Goal: Task Accomplishment & Management: Manage account settings

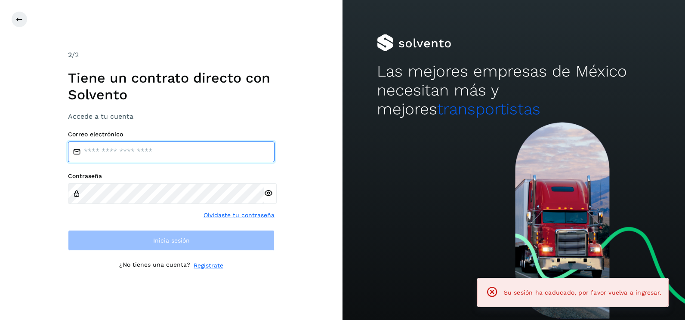
type input "**********"
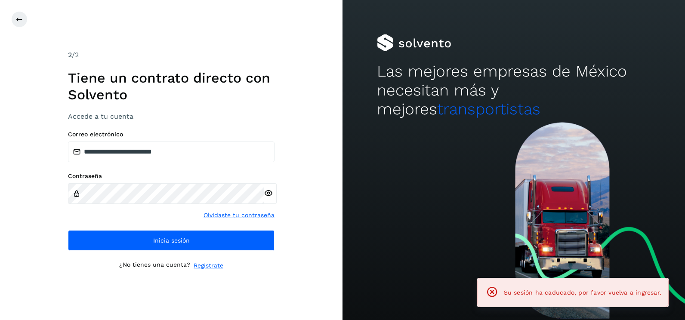
click at [297, 231] on div "**********" at bounding box center [171, 160] width 343 height 320
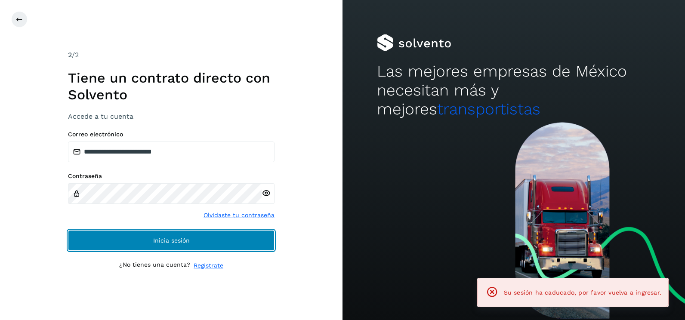
click at [259, 244] on button "Inicia sesión" at bounding box center [171, 240] width 207 height 21
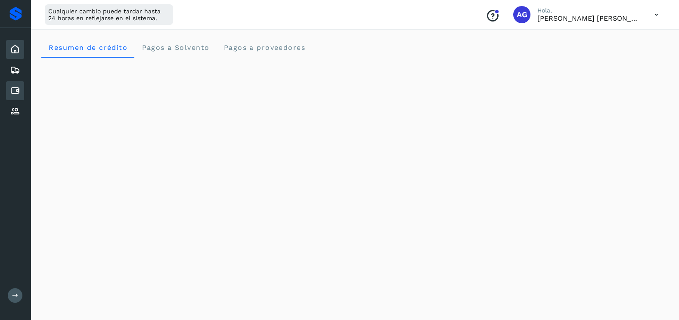
click at [19, 89] on icon at bounding box center [15, 91] width 10 height 10
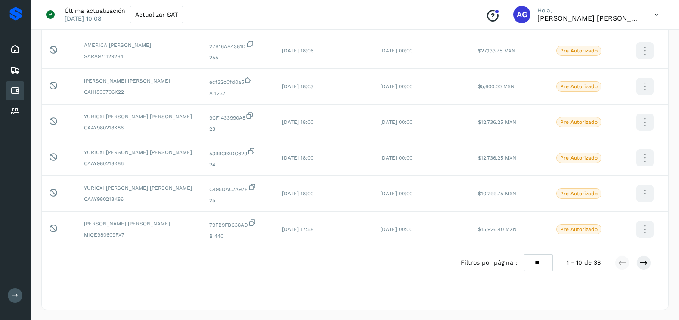
scroll to position [230, 0]
click at [539, 262] on select "** ** **" at bounding box center [538, 262] width 29 height 17
select select "**"
click at [524, 254] on select "** ** **" at bounding box center [538, 262] width 29 height 17
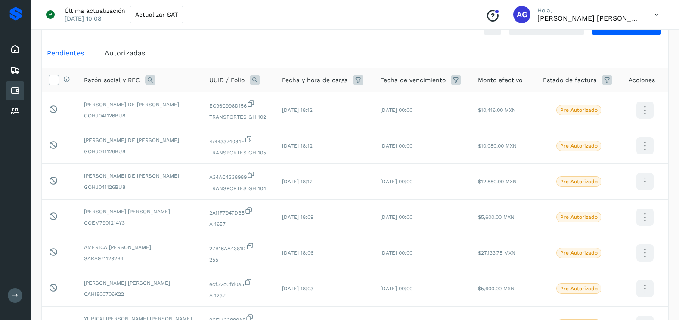
scroll to position [0, 0]
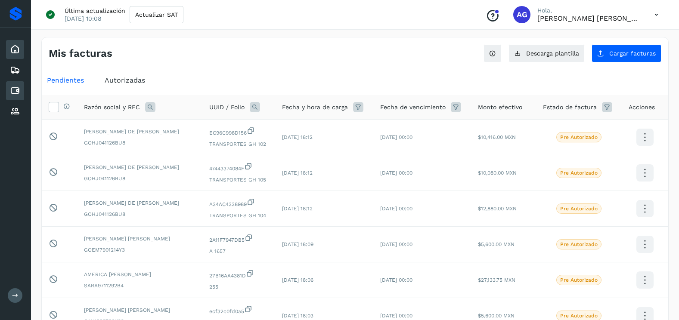
click at [16, 48] on icon at bounding box center [15, 49] width 10 height 10
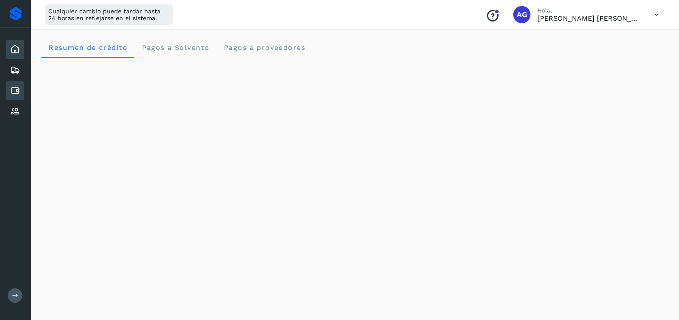
click at [20, 94] on div "Cuentas por pagar" at bounding box center [15, 90] width 18 height 19
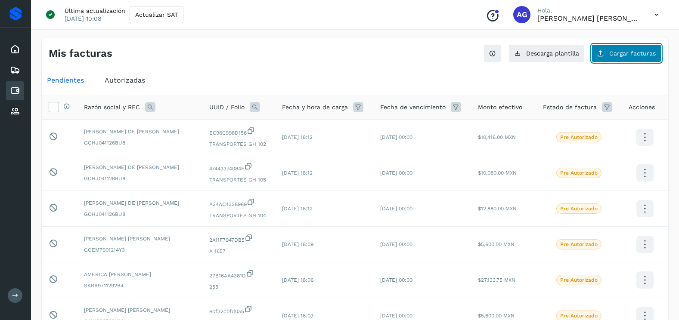
click at [615, 55] on span "Cargar facturas" at bounding box center [632, 53] width 46 height 6
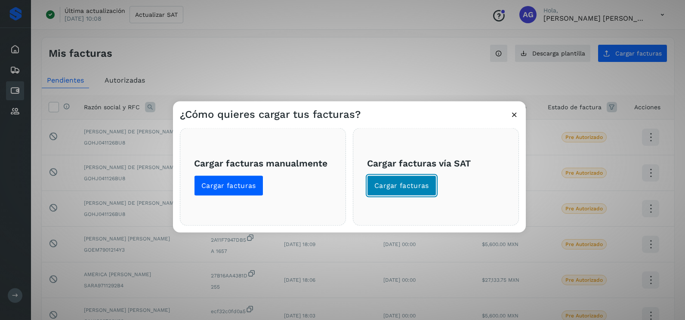
click at [408, 181] on span "Cargar facturas" at bounding box center [401, 185] width 55 height 9
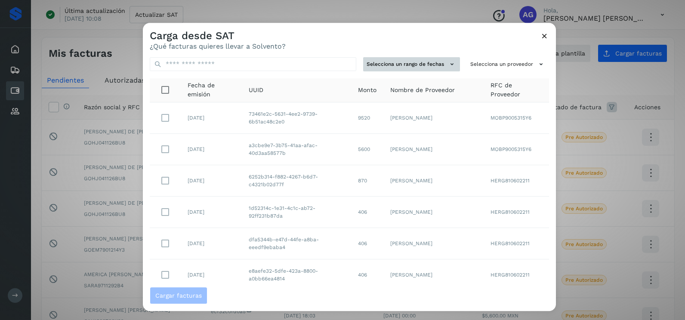
click at [438, 62] on button "Selecciona un rango de fechas" at bounding box center [411, 64] width 97 height 14
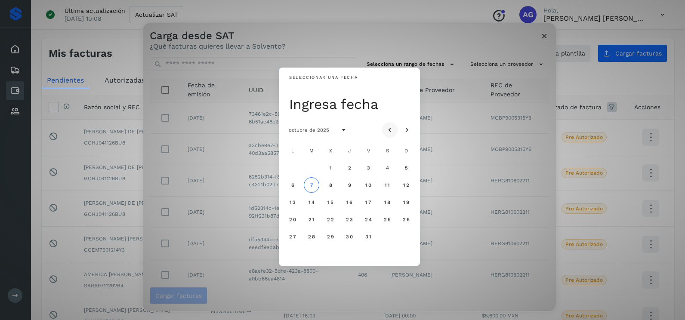
click at [388, 126] on icon "Mes anterior" at bounding box center [390, 130] width 9 height 9
drag, startPoint x: 326, startPoint y: 219, endPoint x: 333, endPoint y: 219, distance: 7.4
click at [327, 219] on button "24" at bounding box center [330, 219] width 15 height 15
click at [350, 222] on span "25" at bounding box center [349, 219] width 7 height 6
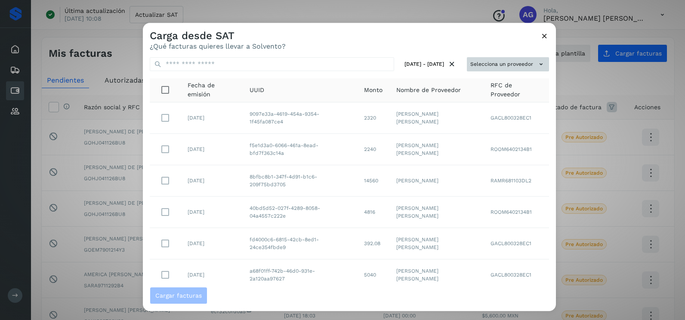
click at [490, 61] on button "Selecciona un proveedor" at bounding box center [508, 64] width 82 height 14
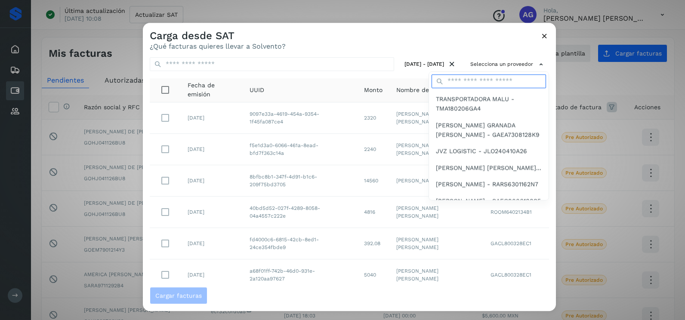
click at [481, 82] on input "text" at bounding box center [489, 81] width 114 height 14
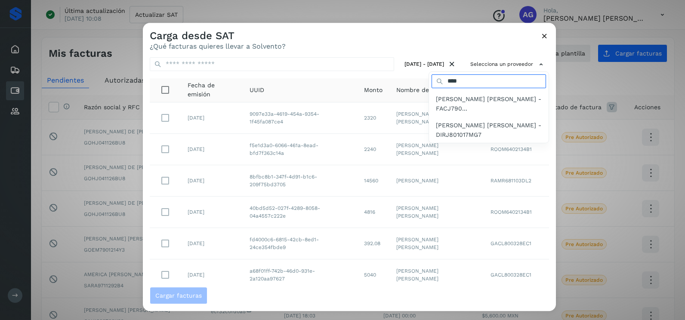
type input "*******"
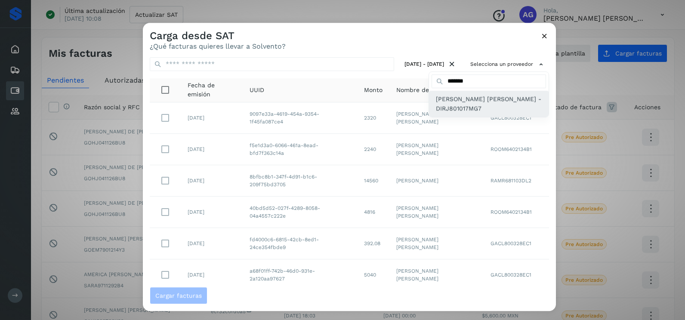
click at [483, 110] on span "[PERSON_NAME] [PERSON_NAME] - DIRJ801017MG7" at bounding box center [489, 103] width 106 height 19
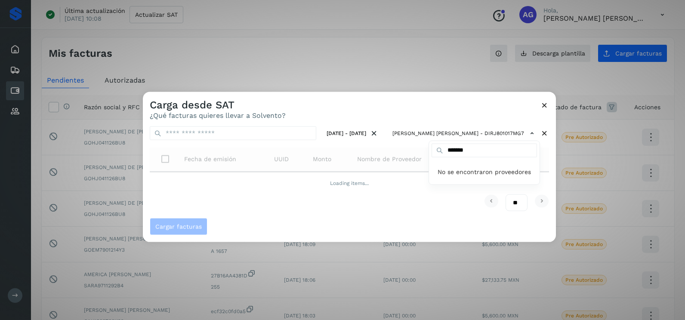
click at [474, 100] on div at bounding box center [485, 252] width 685 height 320
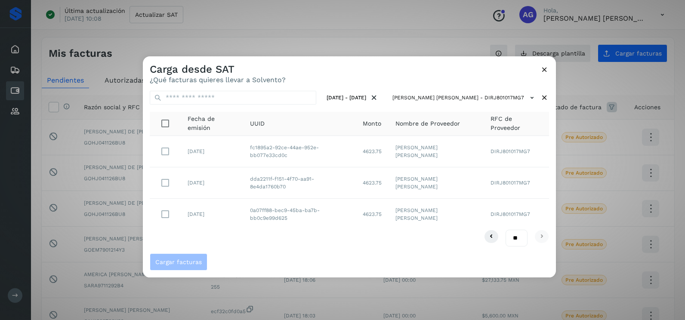
click at [502, 76] on div "Carga desde SAT ¿Qué facturas quieres llevar a Solvento?" at bounding box center [349, 70] width 413 height 28
click at [173, 151] on td at bounding box center [165, 151] width 31 height 31
click at [191, 263] on span "Cargar facturas" at bounding box center [178, 262] width 46 height 6
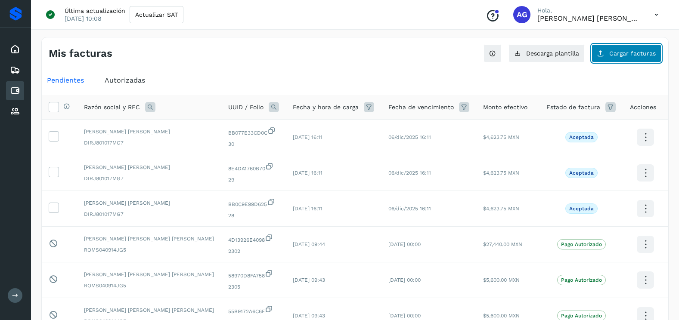
click at [633, 49] on button "Cargar facturas" at bounding box center [626, 53] width 70 height 18
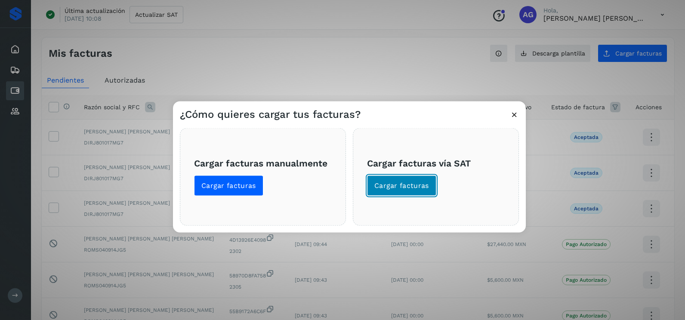
click at [379, 187] on span "Cargar facturas" at bounding box center [401, 185] width 55 height 9
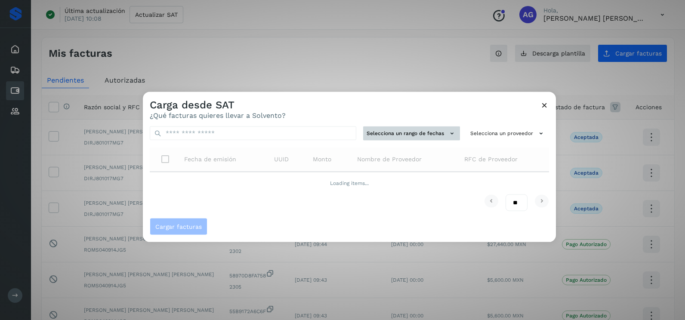
click at [438, 134] on button "Selecciona un rango de fechas" at bounding box center [411, 134] width 97 height 14
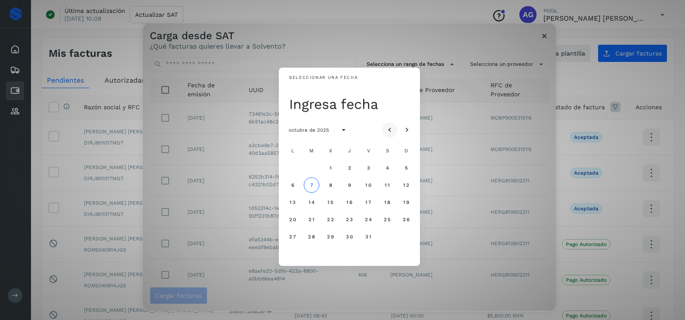
click at [393, 128] on icon "Mes anterior" at bounding box center [390, 130] width 9 height 9
click at [348, 201] on span "18" at bounding box center [349, 202] width 6 height 6
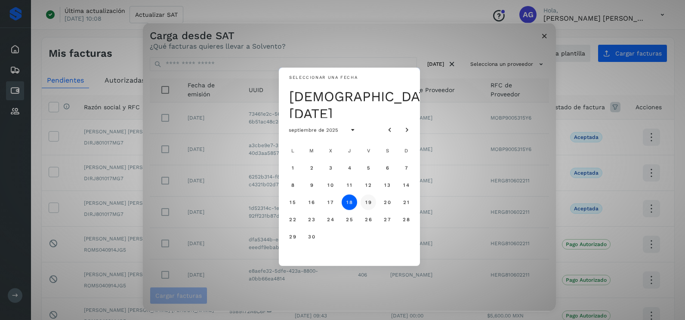
click at [368, 200] on span "19" at bounding box center [368, 202] width 6 height 6
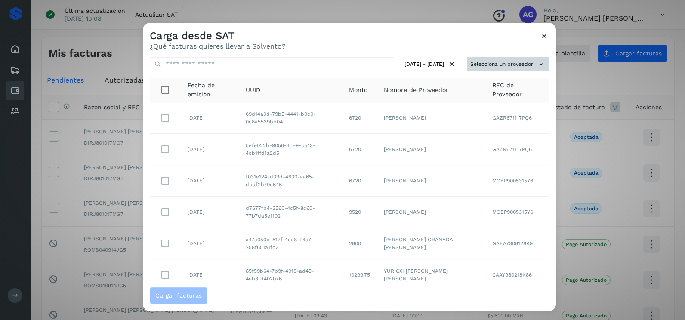
click at [508, 68] on button "Selecciona un proveedor" at bounding box center [508, 64] width 82 height 14
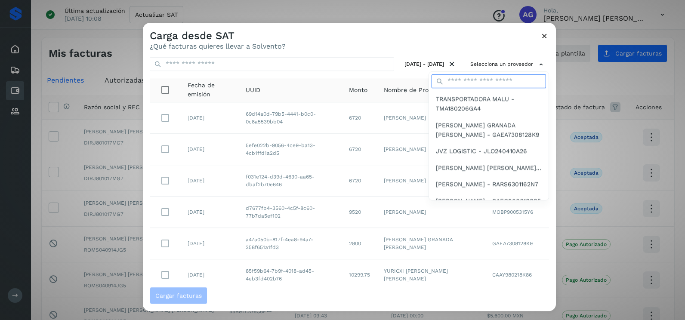
click at [488, 86] on input "text" at bounding box center [489, 81] width 114 height 14
type input "*******"
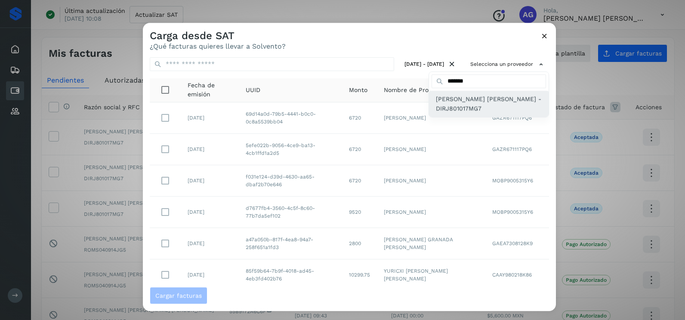
click at [466, 114] on div "[PERSON_NAME] [PERSON_NAME] - DIRJ801017MG7" at bounding box center [489, 104] width 120 height 26
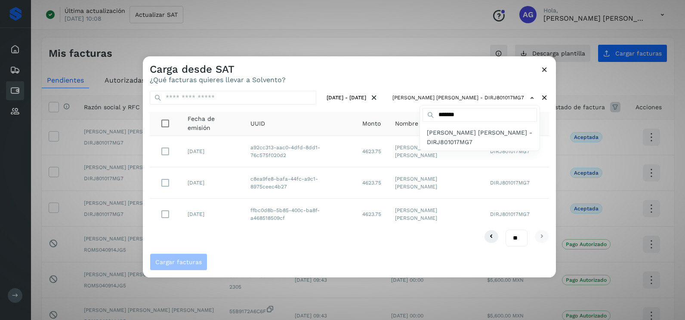
click at [423, 77] on div at bounding box center [485, 216] width 685 height 320
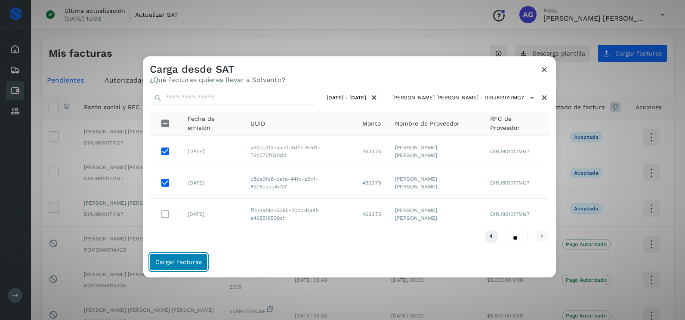
click at [190, 266] on button "Cargar facturas" at bounding box center [179, 261] width 58 height 17
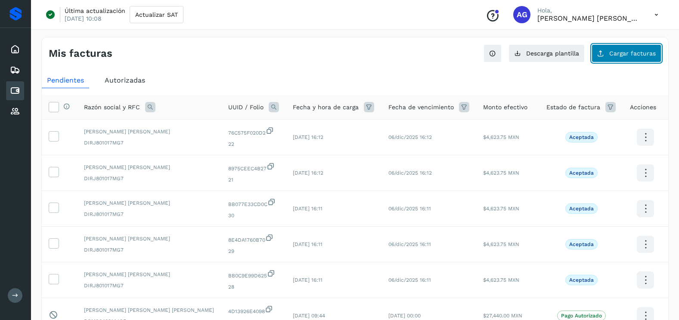
click at [618, 55] on span "Cargar facturas" at bounding box center [632, 53] width 46 height 6
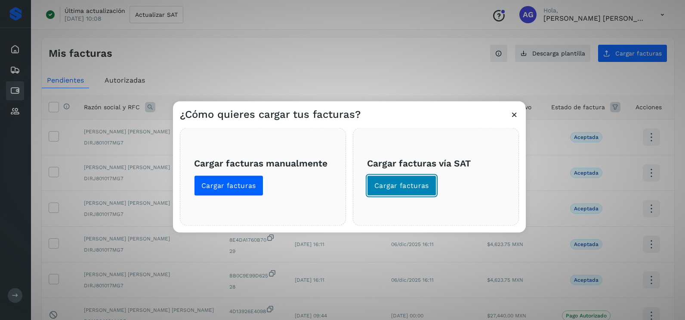
click at [423, 185] on span "Cargar facturas" at bounding box center [401, 185] width 55 height 9
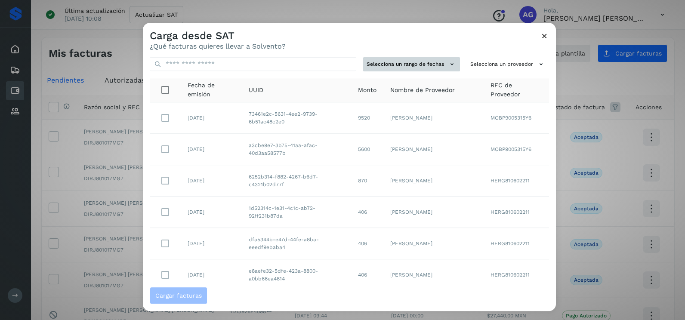
click at [424, 66] on button "Selecciona un rango de fechas" at bounding box center [411, 64] width 97 height 14
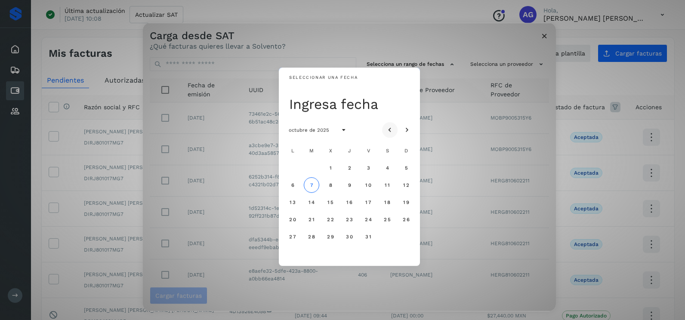
click at [389, 130] on icon "Mes anterior" at bounding box center [390, 130] width 9 height 9
click at [367, 204] on span "19" at bounding box center [368, 202] width 6 height 6
click at [386, 203] on span "20" at bounding box center [386, 202] width 7 height 6
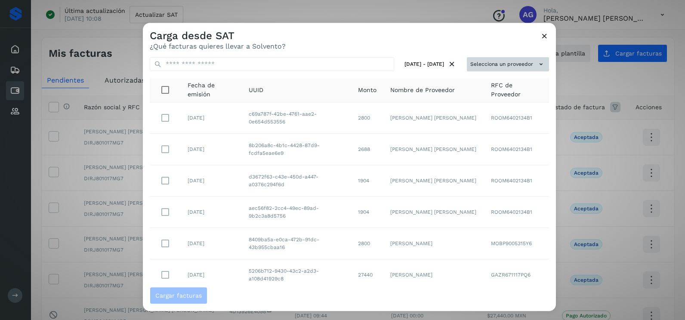
click at [527, 59] on button "Selecciona un proveedor" at bounding box center [508, 64] width 82 height 14
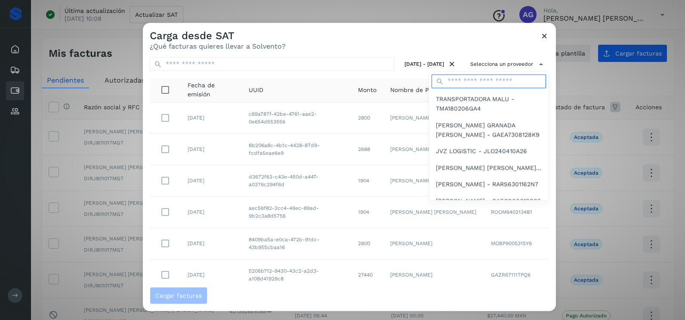
click at [457, 79] on input "text" at bounding box center [489, 81] width 114 height 14
type input "*******"
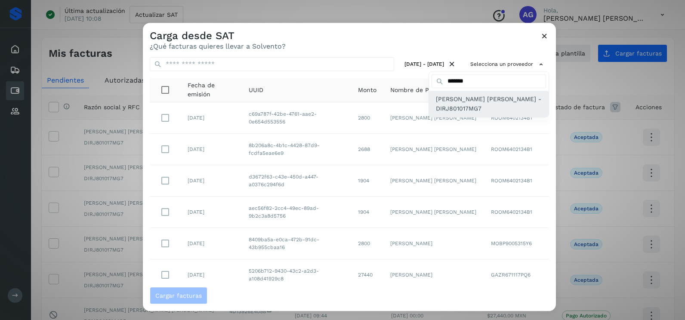
click at [463, 107] on span "[PERSON_NAME] [PERSON_NAME] - DIRJ801017MG7" at bounding box center [489, 103] width 106 height 19
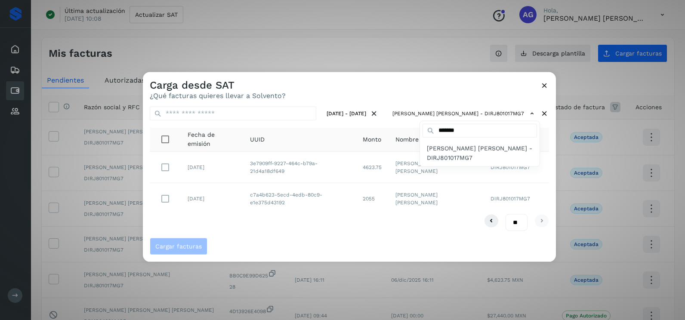
click at [336, 91] on div at bounding box center [485, 232] width 685 height 320
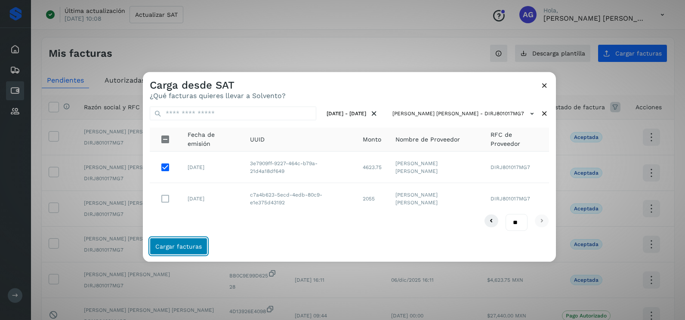
click at [167, 246] on span "Cargar facturas" at bounding box center [178, 246] width 46 height 6
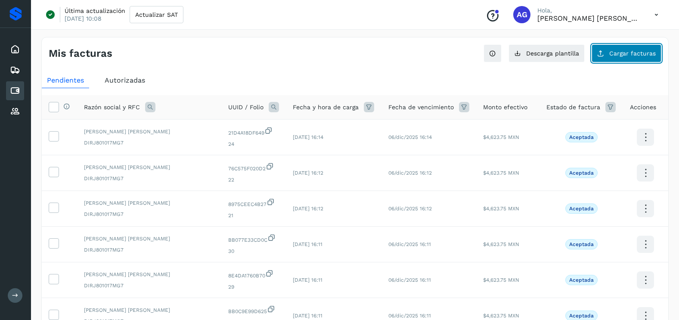
click at [634, 46] on button "Cargar facturas" at bounding box center [626, 53] width 70 height 18
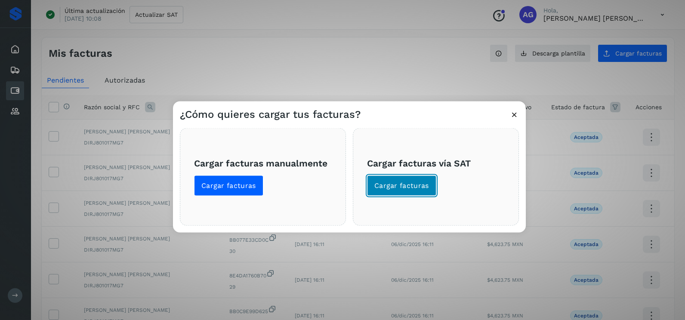
click at [426, 180] on button "Cargar facturas" at bounding box center [401, 186] width 69 height 21
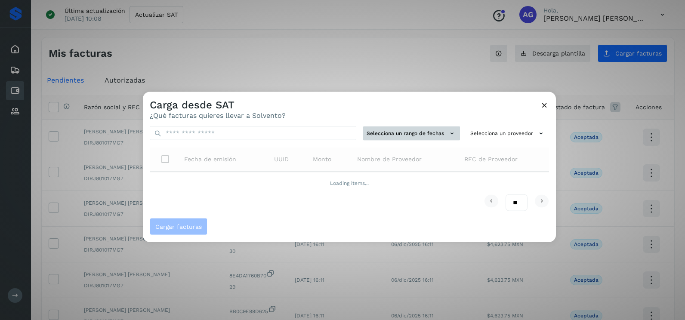
click at [436, 130] on button "Selecciona un rango de fechas" at bounding box center [411, 134] width 97 height 14
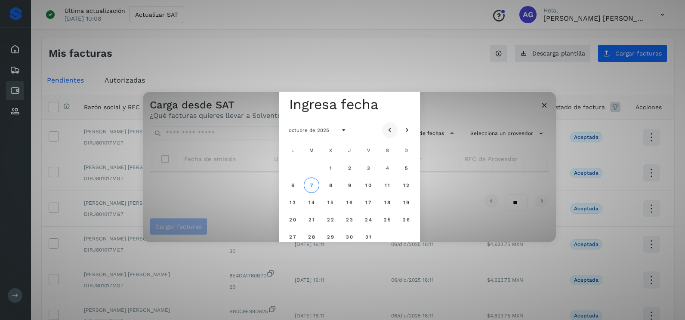
click at [392, 126] on icon "Mes anterior" at bounding box center [390, 130] width 9 height 9
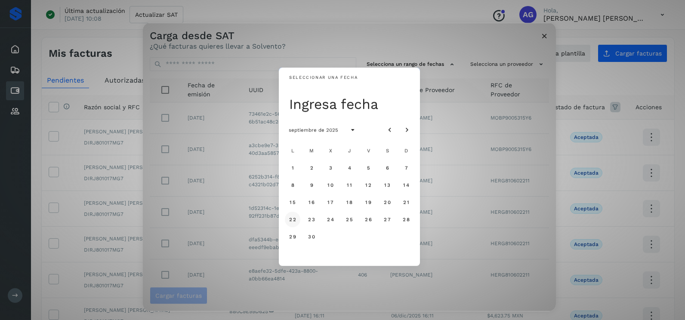
drag, startPoint x: 291, startPoint y: 220, endPoint x: 298, endPoint y: 221, distance: 6.5
click at [293, 220] on span "22" at bounding box center [292, 219] width 7 height 6
click at [311, 222] on span "23" at bounding box center [311, 219] width 7 height 6
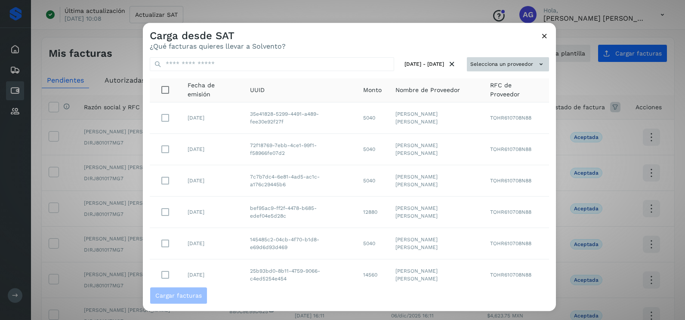
click at [484, 57] on button "Selecciona un proveedor" at bounding box center [508, 64] width 82 height 14
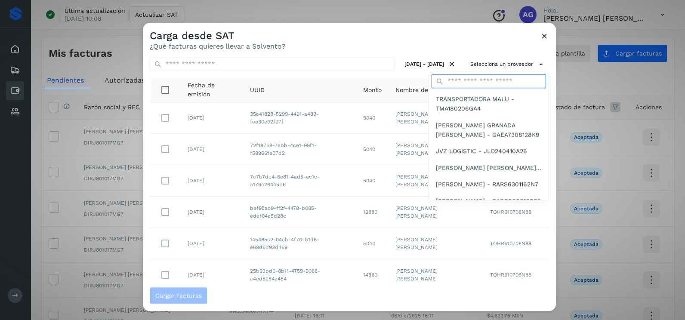
click at [481, 80] on input "text" at bounding box center [489, 81] width 114 height 14
type input "*******"
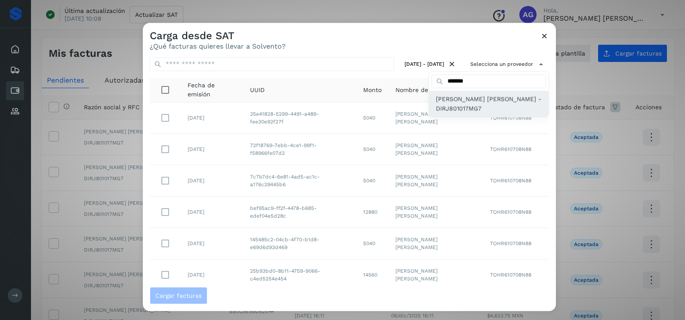
click at [474, 110] on span "[PERSON_NAME] [PERSON_NAME] - DIRJ801017MG7" at bounding box center [489, 103] width 106 height 19
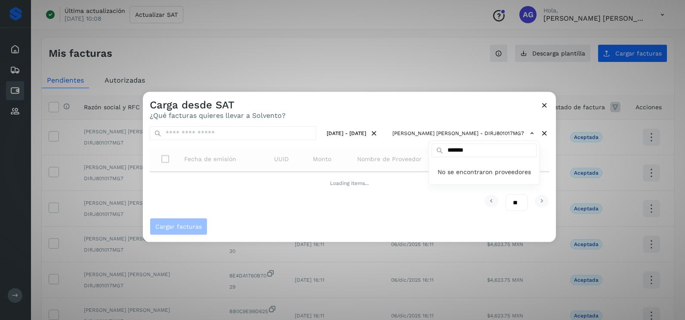
click at [441, 103] on div at bounding box center [485, 252] width 685 height 320
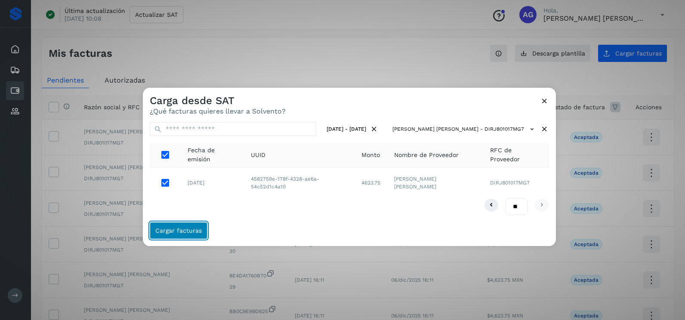
click at [183, 237] on button "Cargar facturas" at bounding box center [179, 230] width 58 height 17
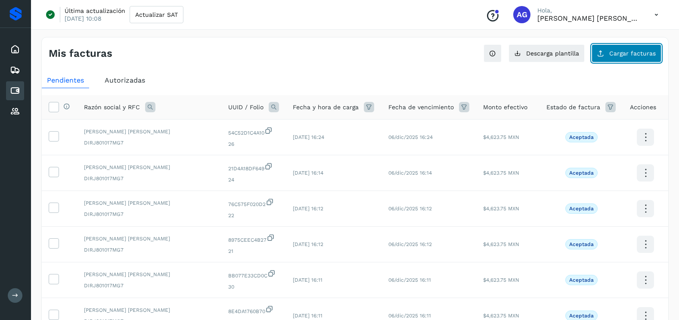
click at [606, 56] on button "Cargar facturas" at bounding box center [626, 53] width 70 height 18
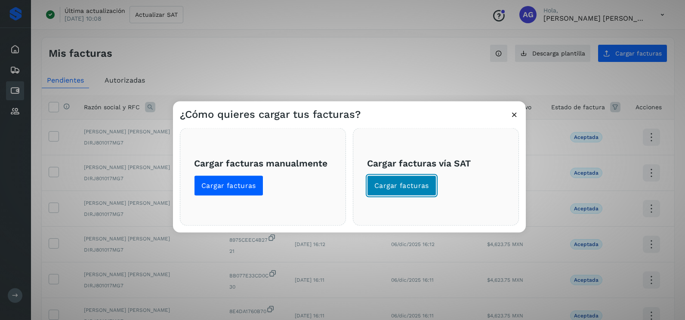
click at [426, 182] on span "Cargar facturas" at bounding box center [401, 185] width 55 height 9
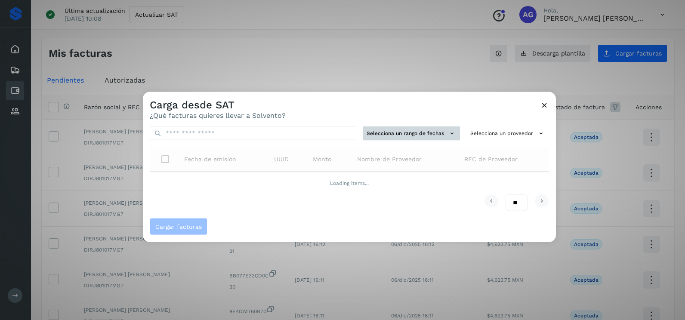
click at [397, 132] on button "Selecciona un rango de fechas" at bounding box center [411, 134] width 97 height 14
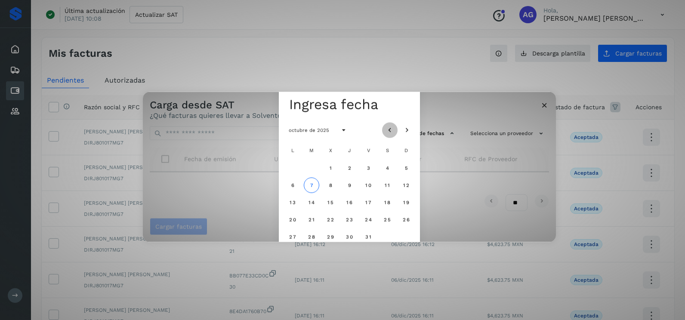
click at [386, 132] on icon "Mes anterior" at bounding box center [390, 130] width 9 height 9
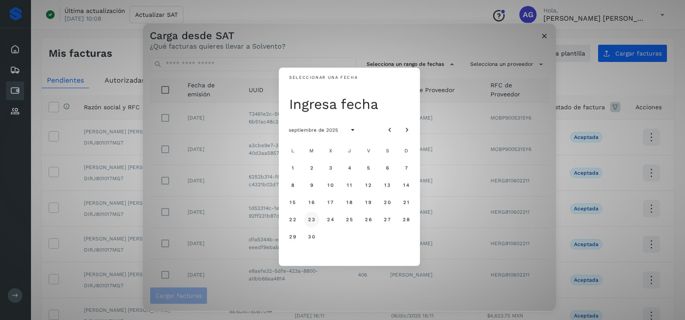
click at [310, 222] on span "23" at bounding box center [311, 219] width 7 height 6
click at [330, 220] on span "24" at bounding box center [330, 219] width 7 height 6
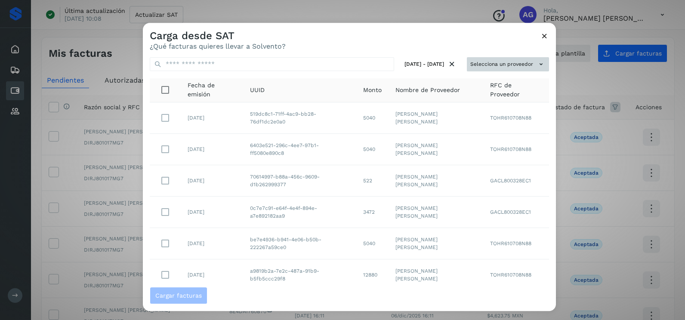
click at [525, 66] on button "Selecciona un proveedor" at bounding box center [508, 64] width 82 height 14
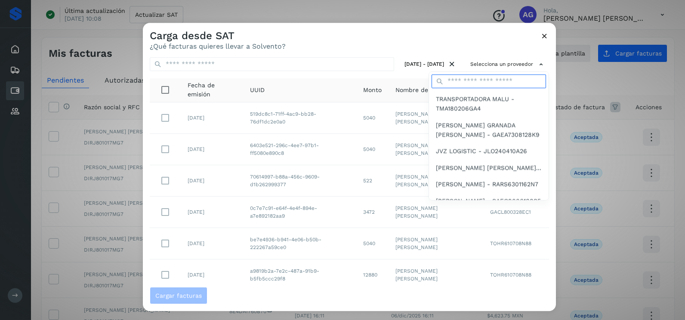
click at [482, 83] on input "text" at bounding box center [489, 81] width 114 height 14
type input "*******"
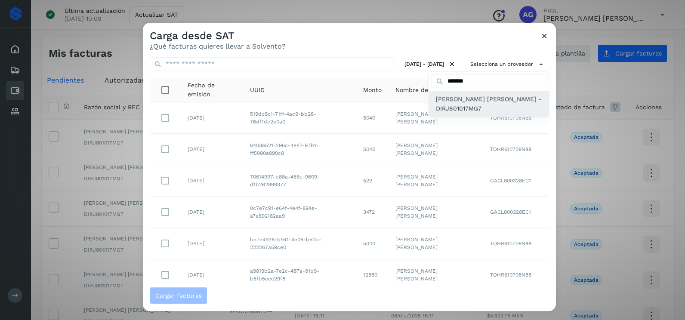
click at [451, 109] on span "[PERSON_NAME] [PERSON_NAME] - DIRJ801017MG7" at bounding box center [489, 103] width 106 height 19
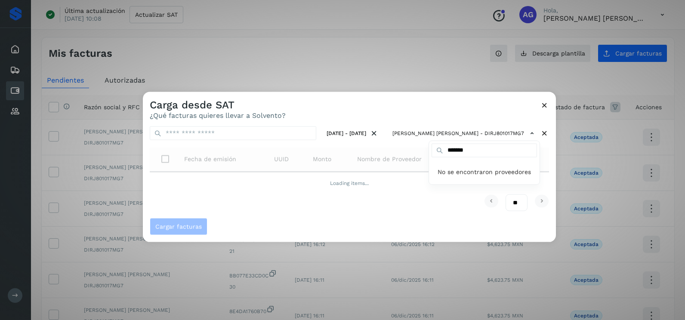
click at [407, 111] on div at bounding box center [485, 252] width 685 height 320
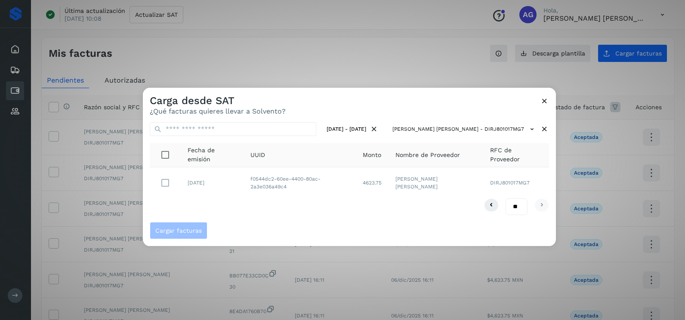
click at [284, 221] on div "[DATE] - [DATE] [PERSON_NAME] [PERSON_NAME] - DIRJ801017MG7 Fecha de emisión UU…" at bounding box center [349, 168] width 413 height 107
click at [195, 229] on span "Cargar facturas" at bounding box center [178, 231] width 46 height 6
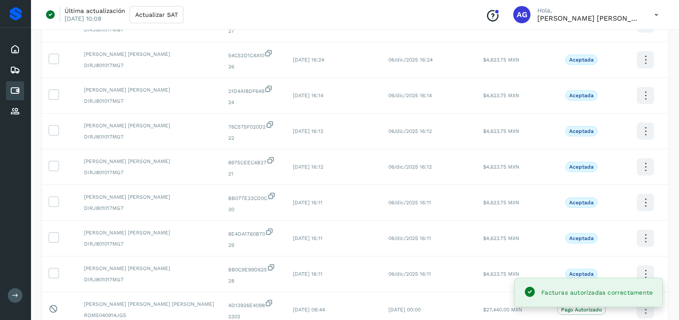
scroll to position [230, 0]
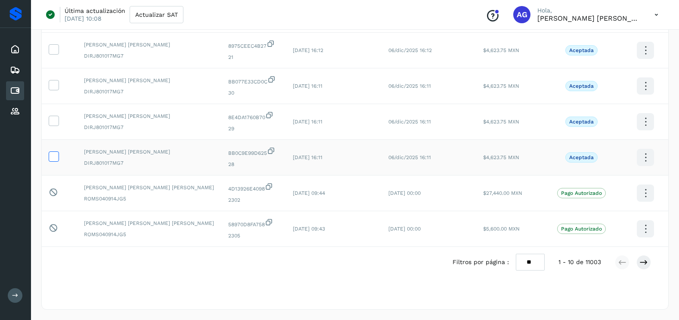
drag, startPoint x: 56, startPoint y: 160, endPoint x: 53, endPoint y: 151, distance: 8.6
click at [55, 159] on icon at bounding box center [53, 155] width 9 height 9
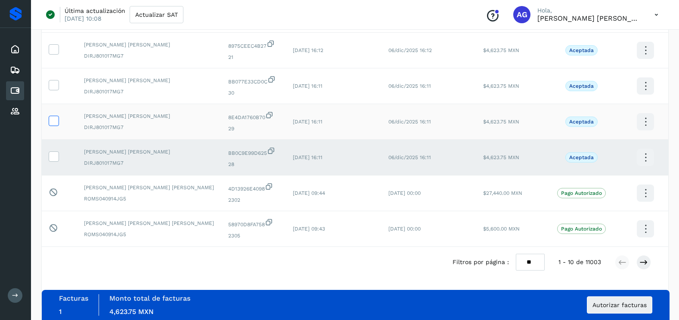
click at [54, 124] on icon at bounding box center [53, 120] width 9 height 9
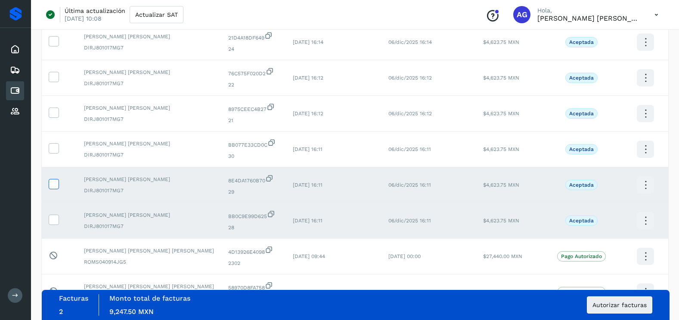
scroll to position [101, 0]
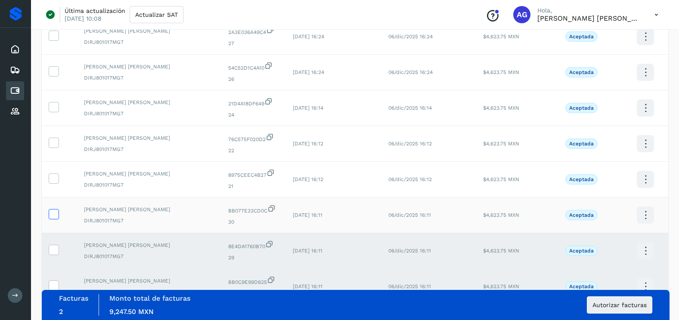
click at [52, 214] on icon at bounding box center [53, 213] width 9 height 9
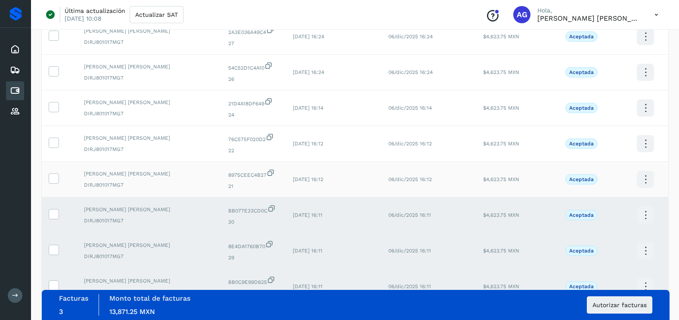
click at [52, 185] on td at bounding box center [59, 180] width 35 height 36
click at [52, 179] on icon at bounding box center [53, 177] width 9 height 9
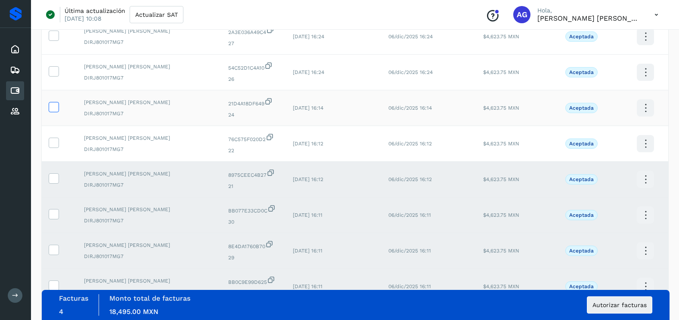
drag, startPoint x: 55, startPoint y: 145, endPoint x: 56, endPoint y: 111, distance: 33.6
click at [56, 140] on icon at bounding box center [53, 142] width 9 height 9
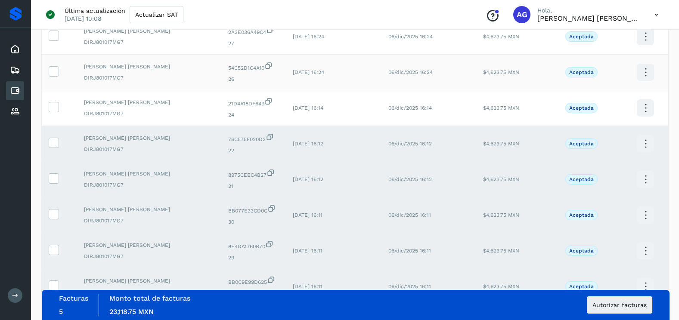
drag, startPoint x: 56, startPoint y: 111, endPoint x: 56, endPoint y: 87, distance: 24.1
click at [56, 108] on span at bounding box center [53, 109] width 9 height 6
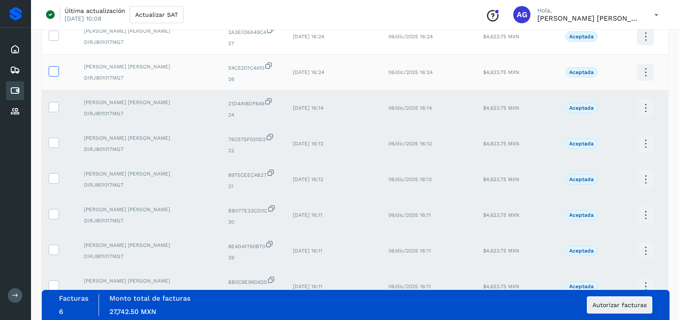
click at [56, 73] on icon at bounding box center [53, 70] width 9 height 9
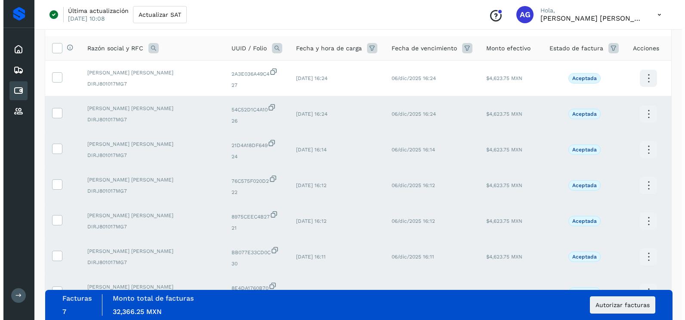
scroll to position [0, 0]
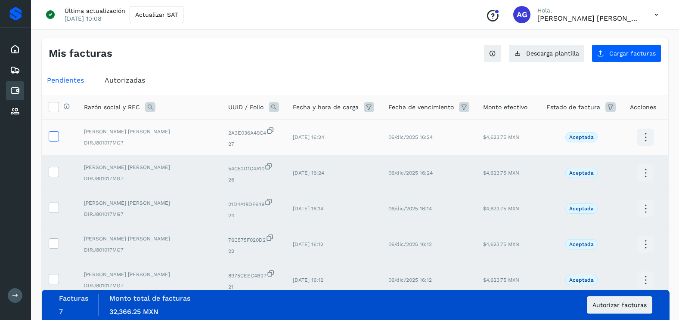
click at [56, 132] on icon at bounding box center [53, 135] width 9 height 9
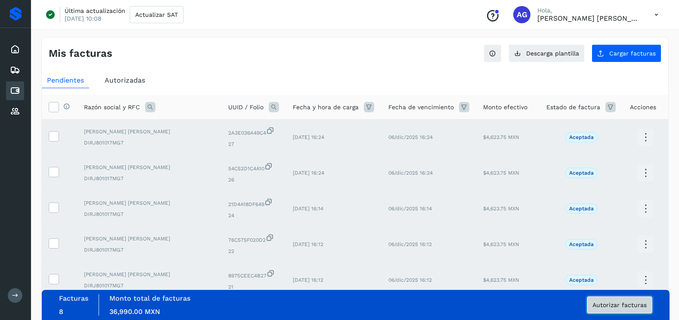
click at [642, 308] on span "Autorizar facturas" at bounding box center [619, 305] width 54 height 6
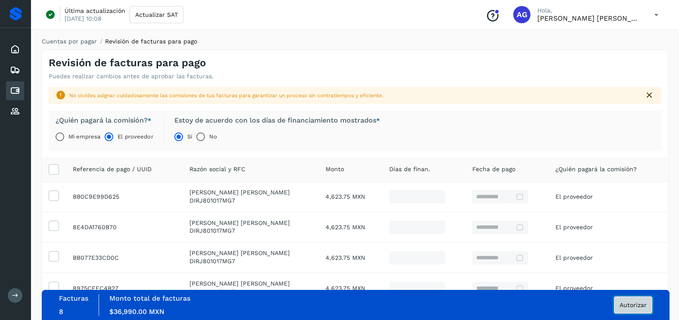
click at [623, 306] on span "Autorizar" at bounding box center [632, 305] width 27 height 6
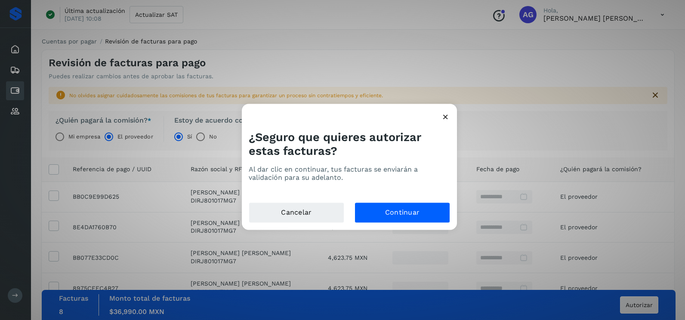
click at [435, 225] on div "Cancelar Continuar" at bounding box center [349, 217] width 215 height 28
click at [428, 217] on button "Continuar" at bounding box center [403, 213] width 96 height 21
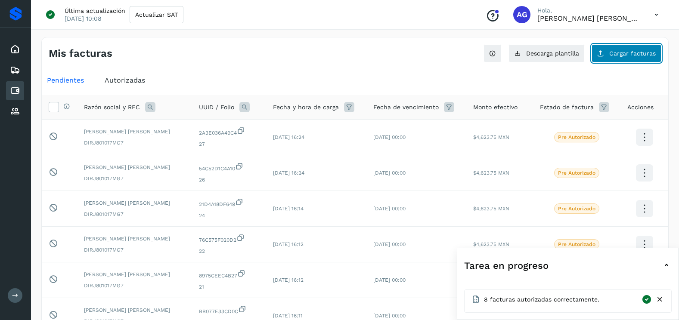
click at [624, 52] on span "Cargar facturas" at bounding box center [632, 53] width 46 height 6
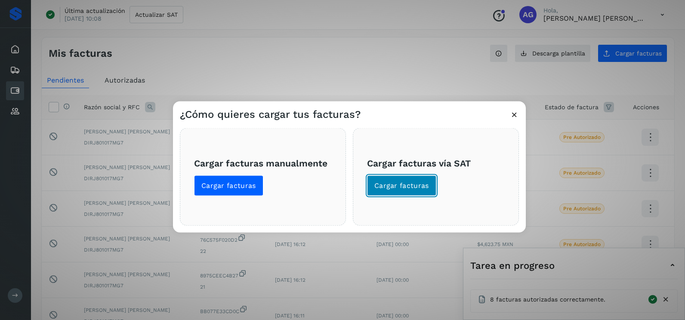
click at [401, 188] on span "Cargar facturas" at bounding box center [401, 185] width 55 height 9
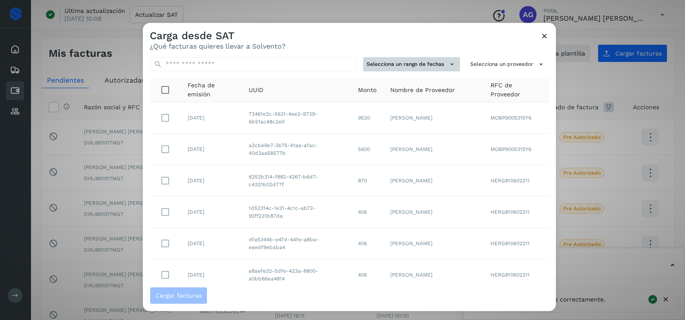
click at [421, 68] on button "Selecciona un rango de fechas" at bounding box center [411, 64] width 97 height 14
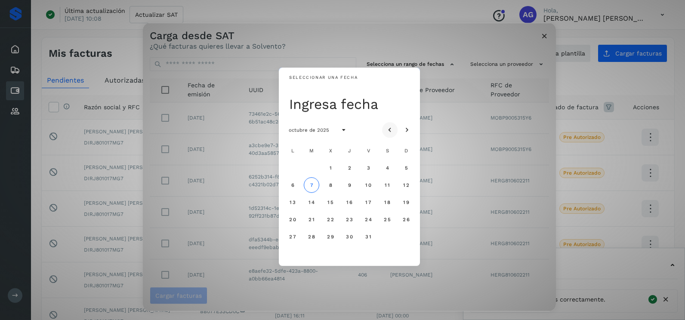
click at [392, 124] on button "Mes anterior" at bounding box center [389, 129] width 15 height 15
click at [392, 126] on icon "Mes anterior" at bounding box center [390, 130] width 9 height 9
click at [405, 134] on icon "Mes siguiente" at bounding box center [407, 130] width 9 height 9
click at [368, 201] on span "19" at bounding box center [368, 202] width 6 height 6
click at [387, 201] on span "20" at bounding box center [386, 202] width 7 height 6
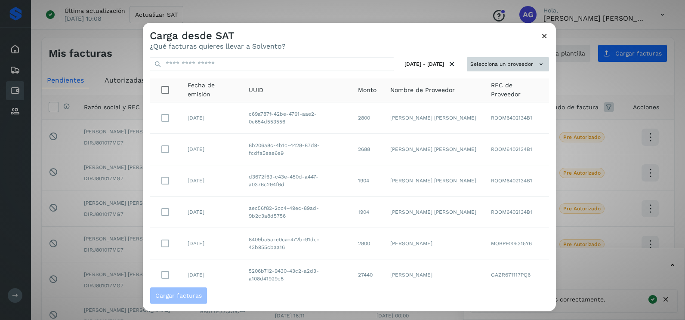
click at [514, 64] on button "Selecciona un proveedor" at bounding box center [508, 64] width 82 height 14
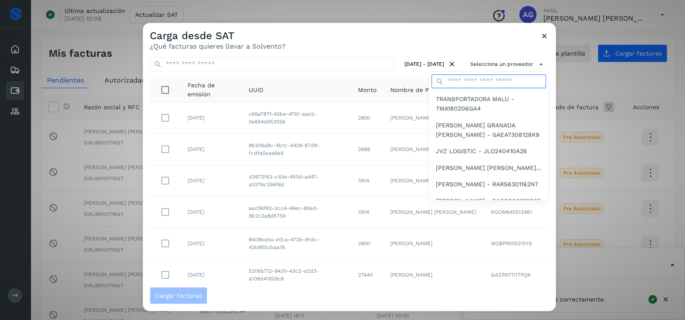
click at [490, 76] on input "text" at bounding box center [489, 81] width 114 height 14
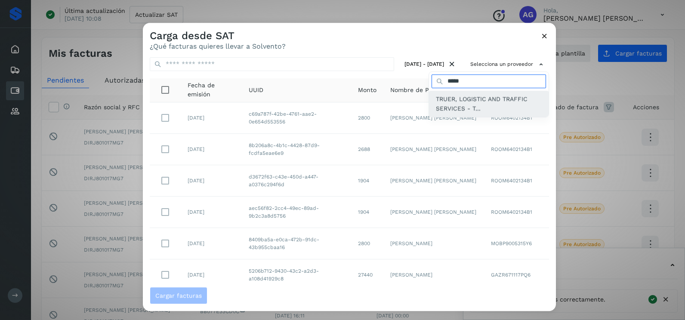
type input "*****"
click at [461, 109] on span "TRUER, LOGISTIC AND TRAFFIC SERVICES - T..." at bounding box center [489, 103] width 106 height 19
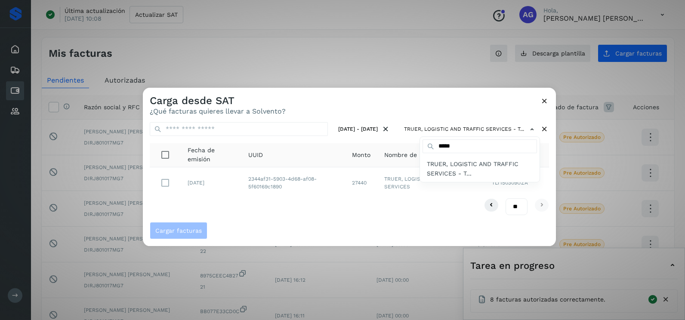
click at [276, 223] on div at bounding box center [485, 248] width 685 height 320
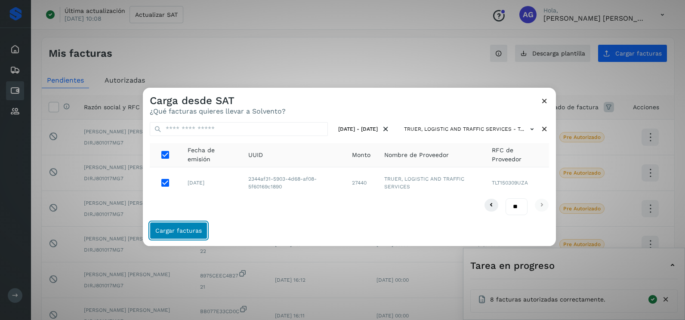
click at [192, 234] on button "Cargar facturas" at bounding box center [179, 230] width 58 height 17
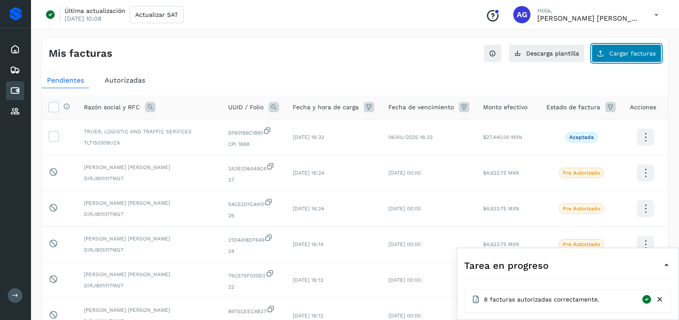
click at [617, 58] on button "Cargar facturas" at bounding box center [626, 53] width 70 height 18
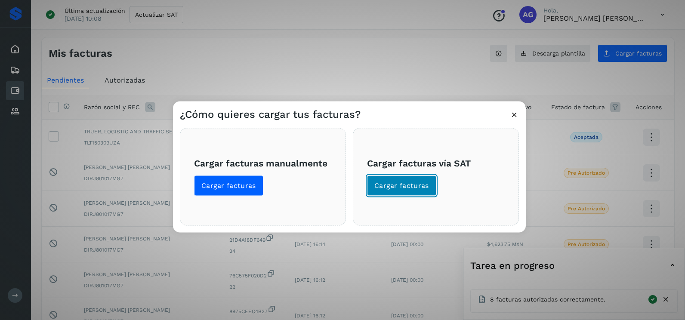
click at [408, 186] on span "Cargar facturas" at bounding box center [401, 185] width 55 height 9
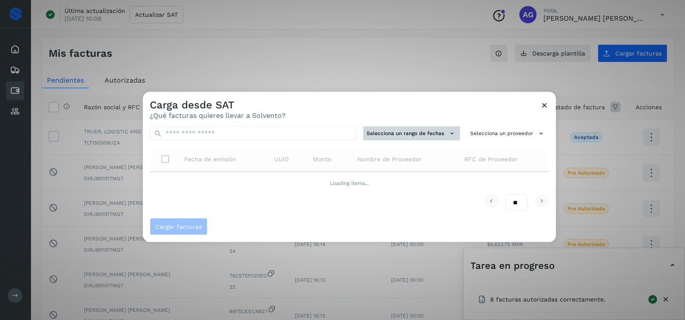
click at [420, 131] on button "Selecciona un rango de fechas" at bounding box center [411, 134] width 97 height 14
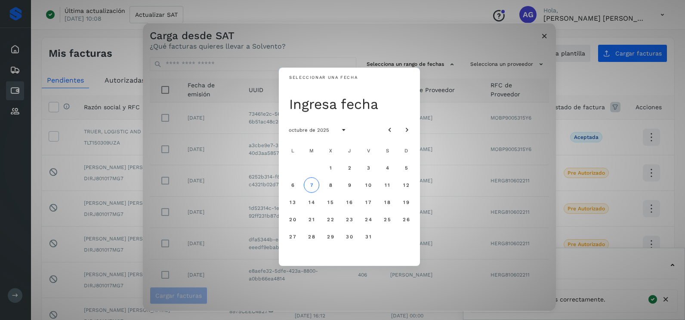
click at [399, 127] on div at bounding box center [398, 129] width 33 height 15
click at [395, 128] on button "Mes anterior" at bounding box center [389, 129] width 15 height 15
click at [325, 219] on button "24" at bounding box center [330, 219] width 15 height 15
click at [347, 218] on span "25" at bounding box center [349, 219] width 7 height 6
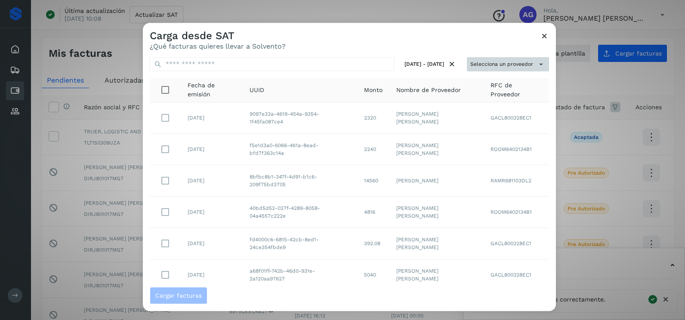
click at [537, 69] on button "Selecciona un proveedor" at bounding box center [508, 64] width 82 height 14
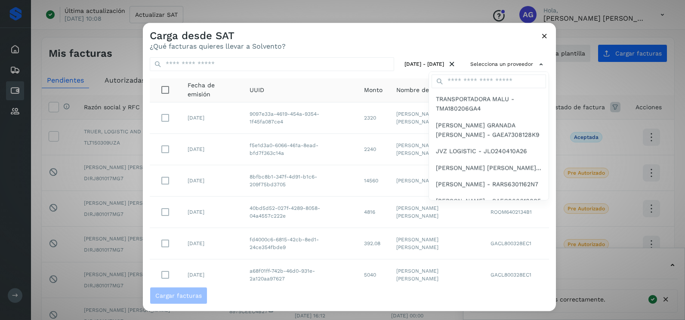
click at [503, 73] on div at bounding box center [489, 81] width 120 height 19
click at [496, 83] on input "text" at bounding box center [489, 81] width 114 height 14
click at [480, 83] on input "text" at bounding box center [489, 81] width 114 height 14
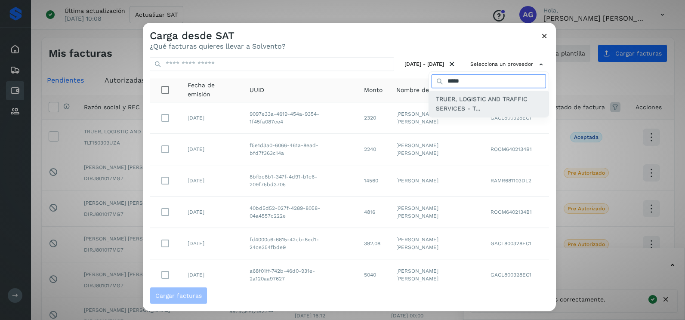
type input "*****"
click at [490, 108] on span "TRUER, LOGISTIC AND TRAFFIC SERVICES - T..." at bounding box center [489, 103] width 106 height 19
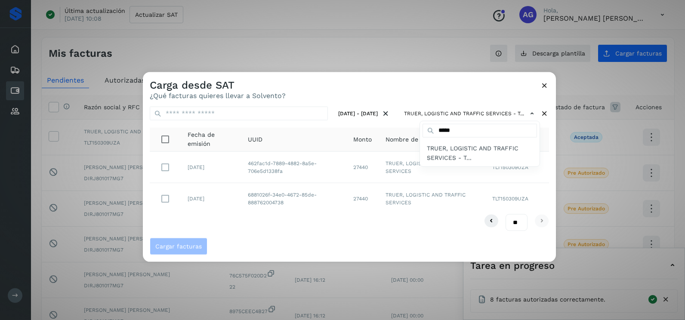
click at [474, 99] on div at bounding box center [485, 232] width 685 height 320
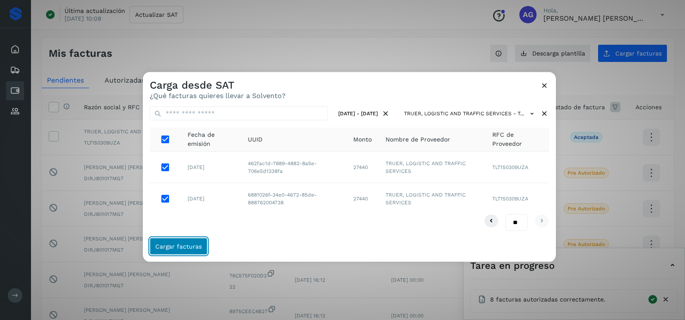
click at [179, 248] on span "Cargar facturas" at bounding box center [178, 246] width 46 height 6
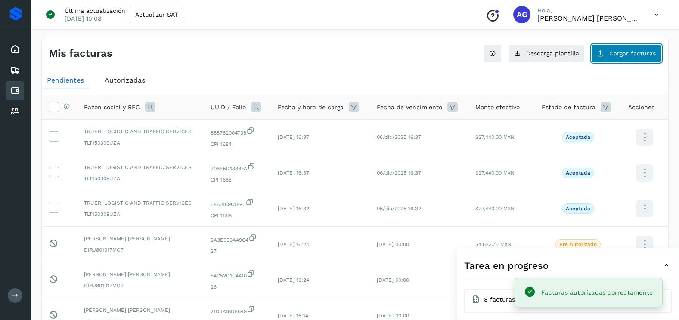
click at [633, 55] on span "Cargar facturas" at bounding box center [632, 53] width 46 height 6
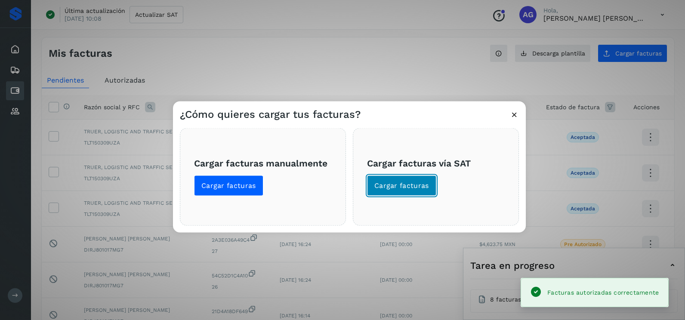
click at [380, 190] on span "Cargar facturas" at bounding box center [401, 185] width 55 height 9
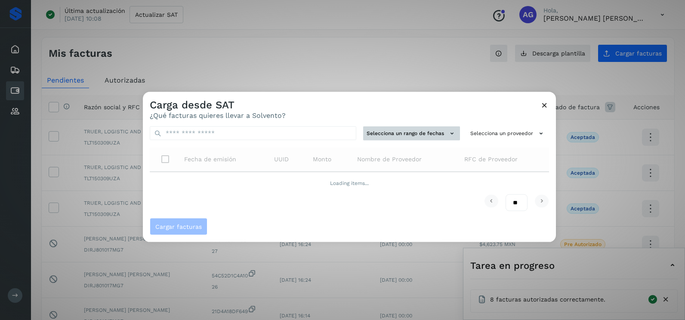
click at [406, 130] on button "Selecciona un rango de fechas" at bounding box center [411, 134] width 97 height 14
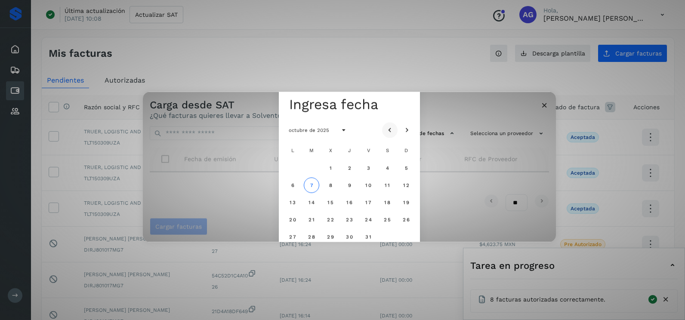
click at [389, 126] on icon "Mes anterior" at bounding box center [390, 130] width 9 height 9
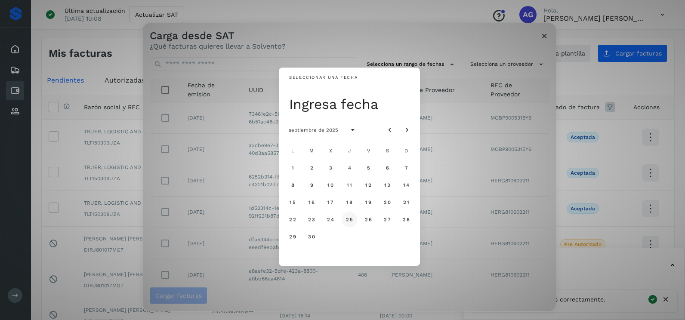
click at [352, 221] on span "25" at bounding box center [349, 219] width 7 height 6
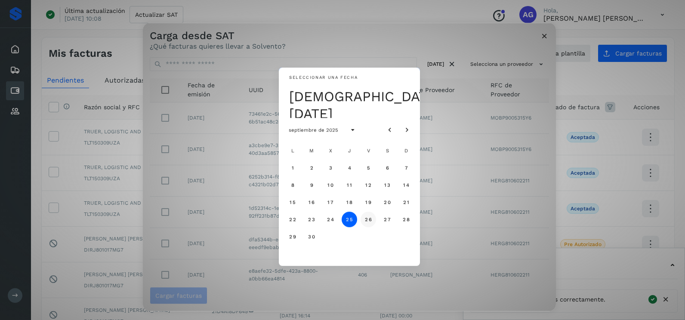
click at [365, 221] on span "26" at bounding box center [367, 219] width 7 height 6
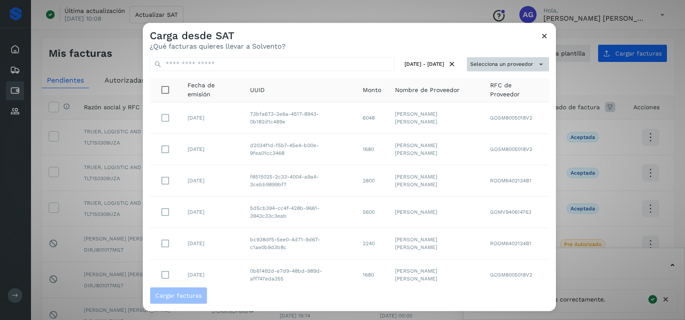
click at [537, 66] on icon at bounding box center [541, 64] width 9 height 9
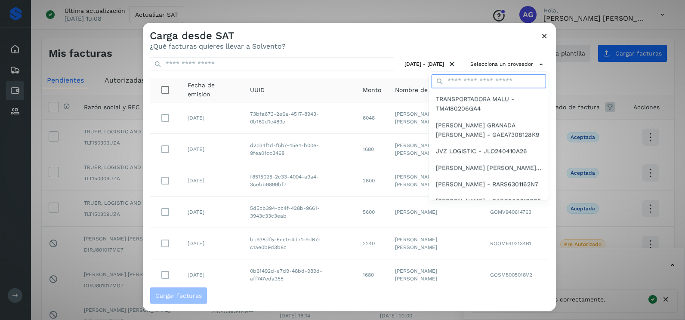
click at [479, 83] on input "text" at bounding box center [489, 81] width 114 height 14
type input "*****"
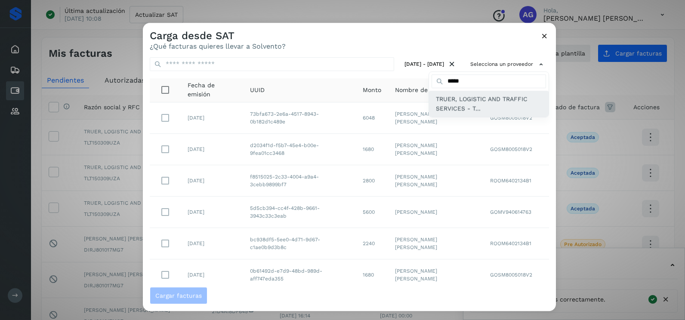
click at [462, 102] on span "TRUER, LOGISTIC AND TRAFFIC SERVICES - T..." at bounding box center [489, 103] width 106 height 19
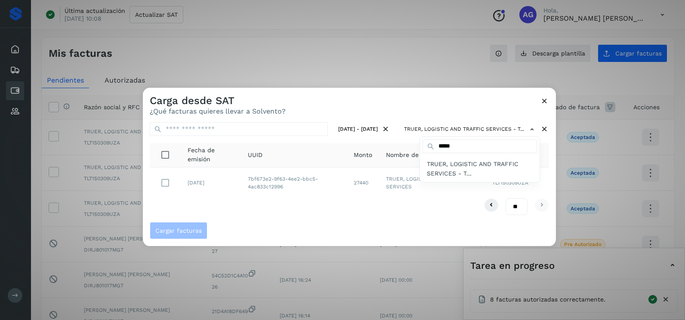
click at [164, 185] on div at bounding box center [485, 248] width 685 height 320
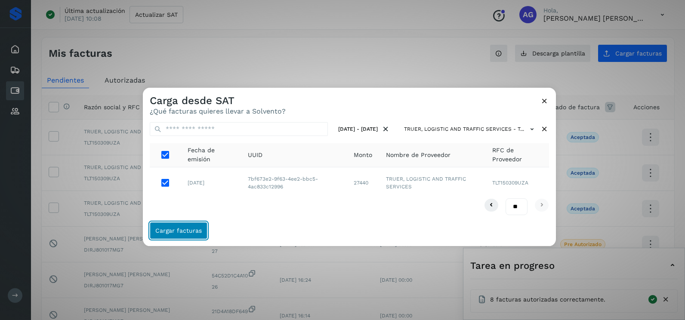
click at [183, 225] on button "Cargar facturas" at bounding box center [179, 230] width 58 height 17
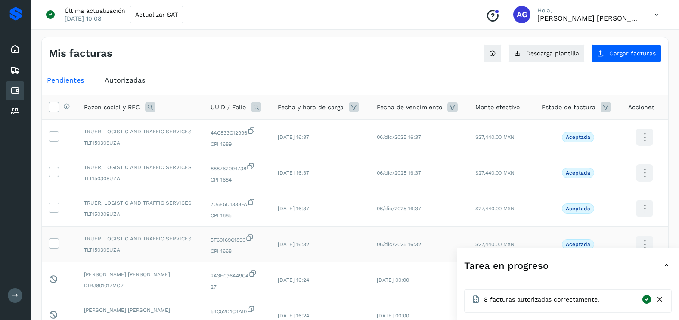
drag, startPoint x: 57, startPoint y: 243, endPoint x: 55, endPoint y: 237, distance: 5.9
click at [56, 242] on icon at bounding box center [53, 242] width 9 height 9
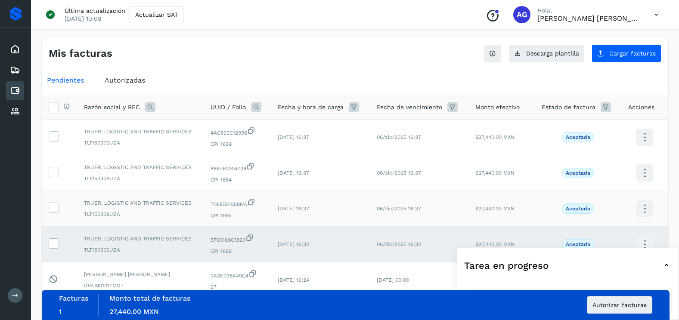
click at [53, 215] on td at bounding box center [59, 209] width 35 height 36
click at [53, 209] on icon at bounding box center [53, 207] width 9 height 9
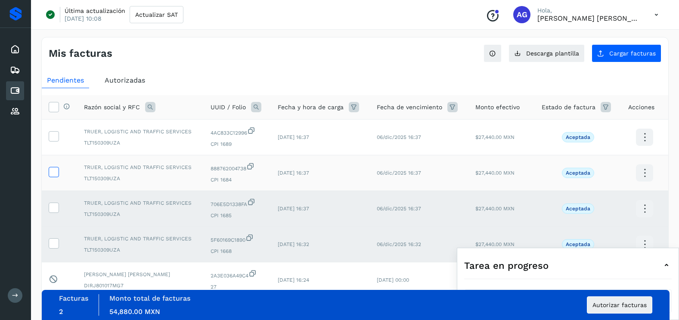
click at [53, 168] on icon at bounding box center [53, 171] width 9 height 9
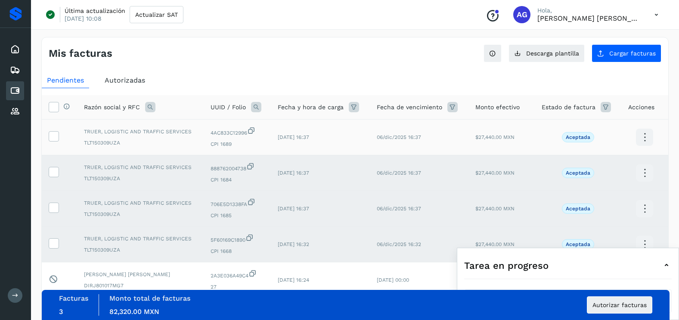
click at [55, 143] on td at bounding box center [59, 138] width 35 height 36
click at [57, 139] on icon at bounding box center [53, 135] width 9 height 9
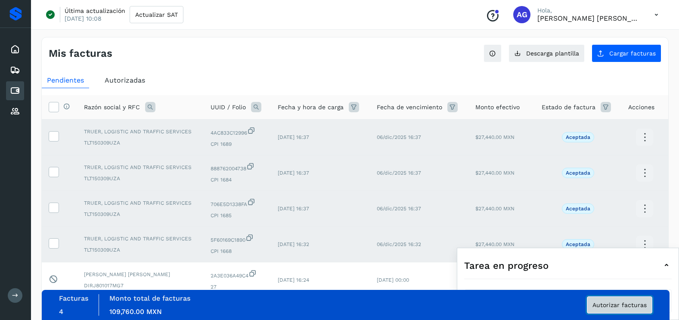
click at [639, 309] on button "Autorizar facturas" at bounding box center [619, 304] width 65 height 17
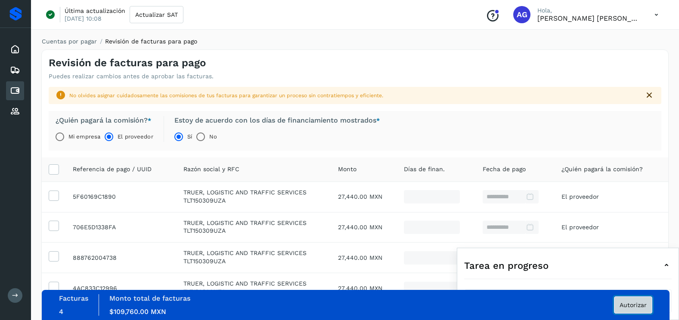
click at [629, 310] on button "Autorizar" at bounding box center [633, 304] width 38 height 17
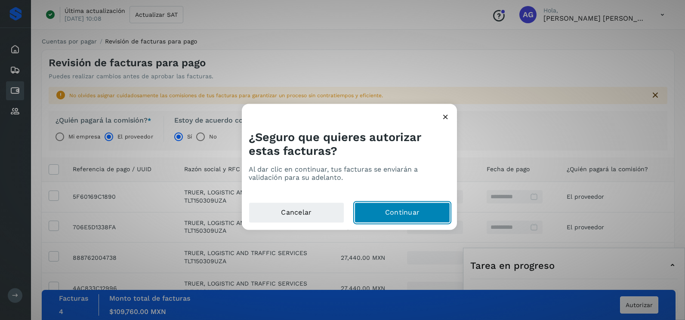
click at [432, 208] on button "Continuar" at bounding box center [403, 213] width 96 height 21
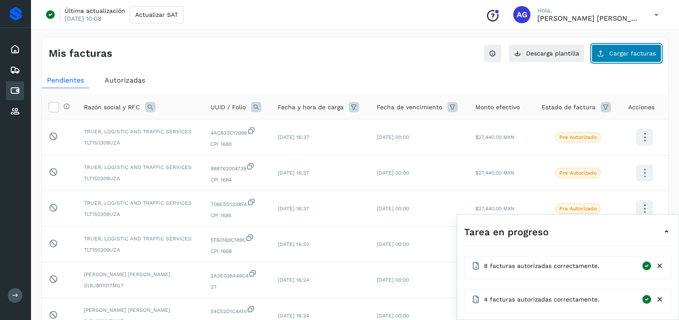
click at [614, 60] on button "Cargar facturas" at bounding box center [626, 53] width 70 height 18
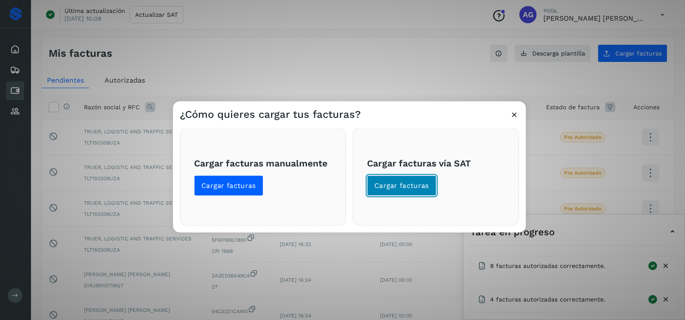
click at [424, 177] on button "Cargar facturas" at bounding box center [401, 186] width 69 height 21
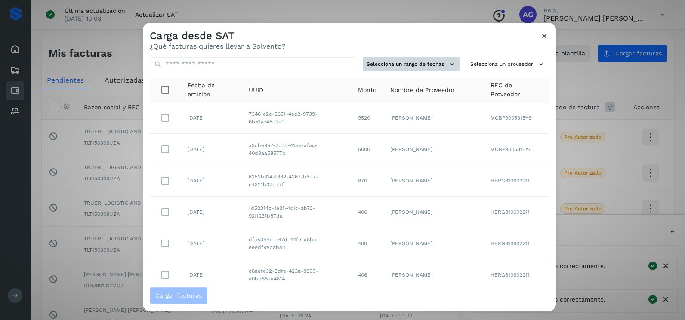
click at [448, 62] on icon at bounding box center [452, 64] width 9 height 9
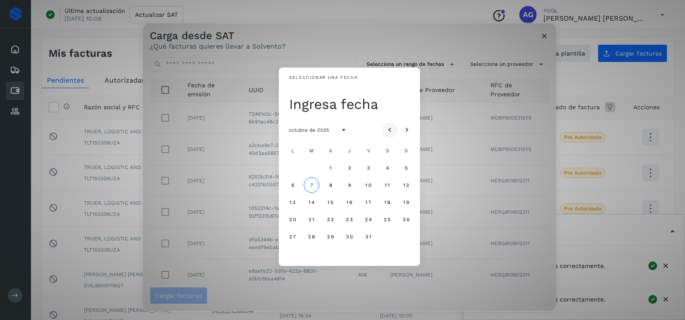
click at [392, 124] on button "Mes anterior" at bounding box center [389, 129] width 15 height 15
click at [331, 218] on span "24" at bounding box center [330, 219] width 7 height 6
click at [354, 222] on button "25" at bounding box center [349, 219] width 15 height 15
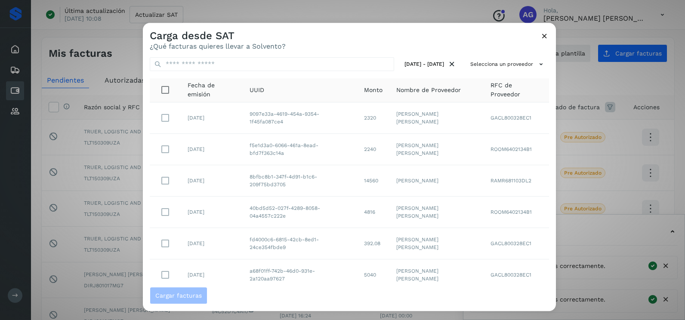
click at [505, 56] on div "[DATE] - [DATE] Selecciona un proveedor Fecha de emisión UUID Monto Nombre de P…" at bounding box center [349, 168] width 413 height 237
click at [497, 69] on button "Selecciona un proveedor" at bounding box center [508, 64] width 82 height 14
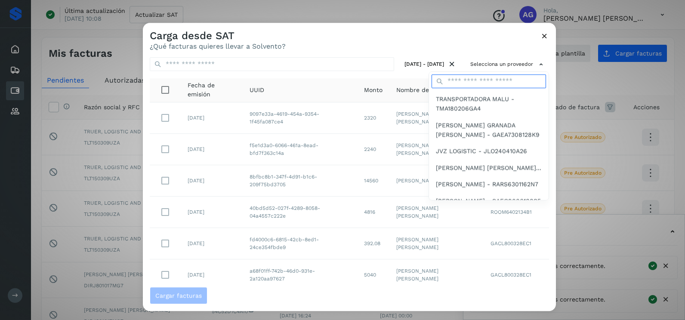
click at [478, 83] on input "text" at bounding box center [489, 81] width 114 height 14
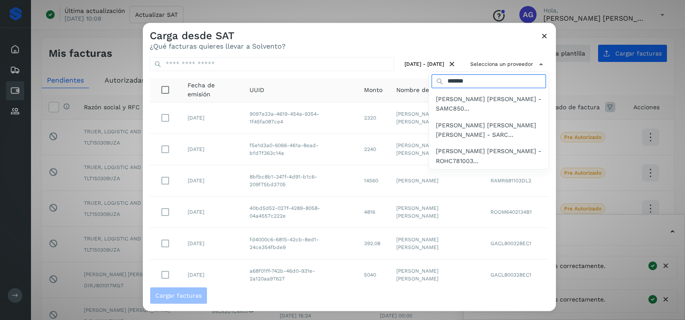
type input "**********"
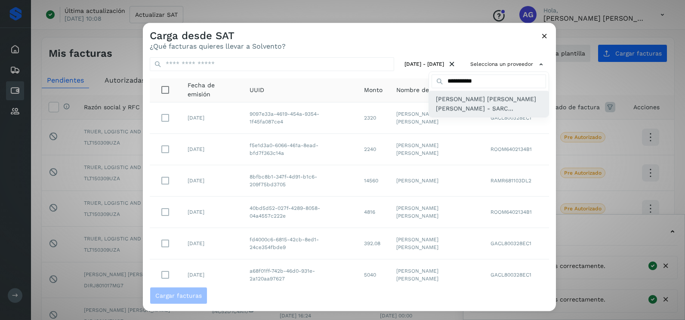
click at [473, 103] on span "[PERSON_NAME] [PERSON_NAME] [PERSON_NAME] - SARC..." at bounding box center [489, 103] width 106 height 19
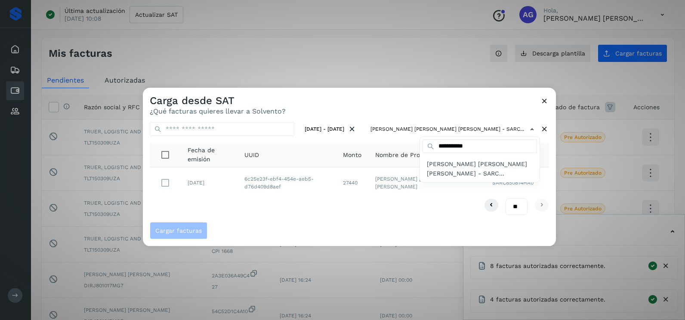
click at [172, 182] on div at bounding box center [485, 248] width 685 height 320
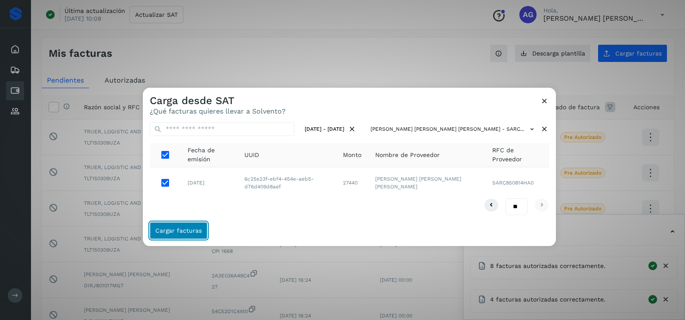
click at [183, 226] on button "Cargar facturas" at bounding box center [179, 230] width 58 height 17
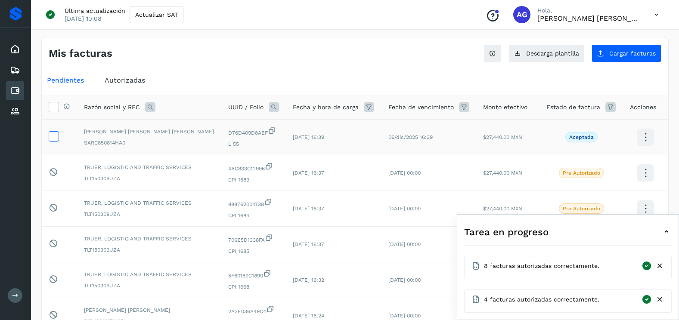
click at [55, 139] on icon at bounding box center [53, 135] width 9 height 9
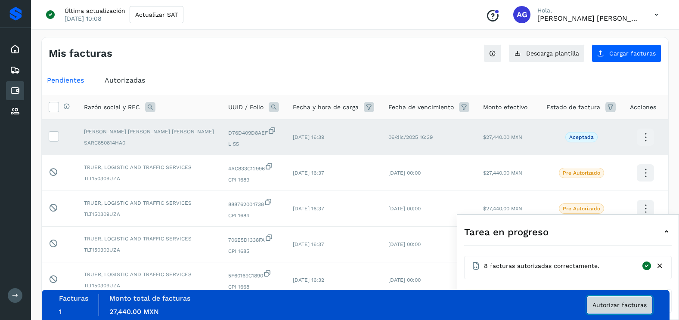
click at [627, 308] on span "Autorizar facturas" at bounding box center [619, 305] width 54 height 6
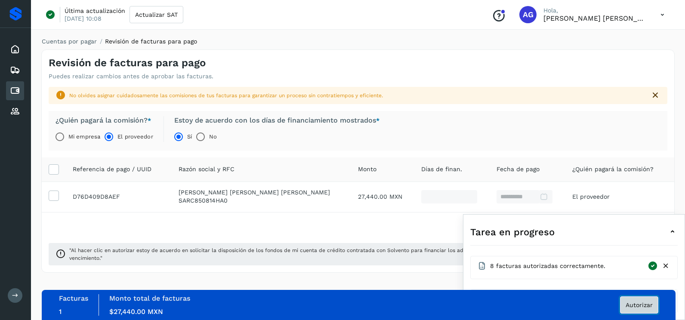
click at [642, 308] on span "Autorizar" at bounding box center [639, 305] width 27 height 6
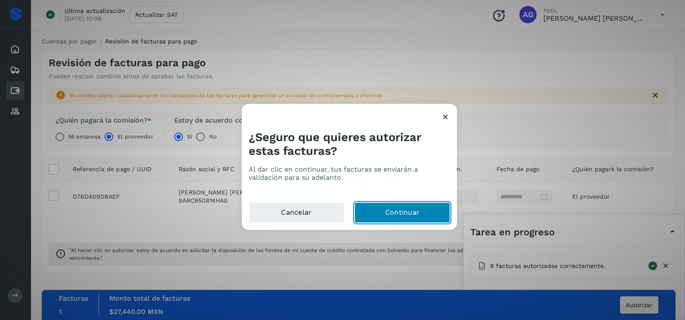
click at [395, 212] on button "Continuar" at bounding box center [403, 213] width 96 height 21
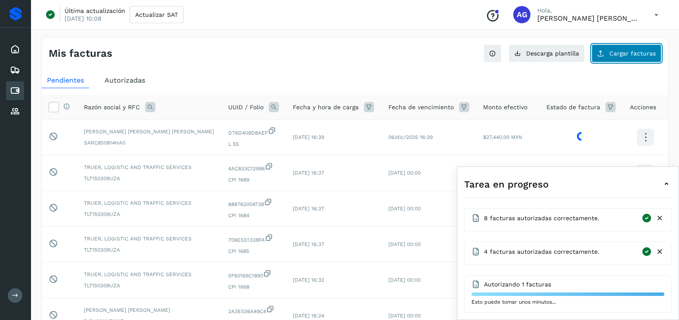
click at [641, 47] on button "Cargar facturas" at bounding box center [626, 53] width 70 height 18
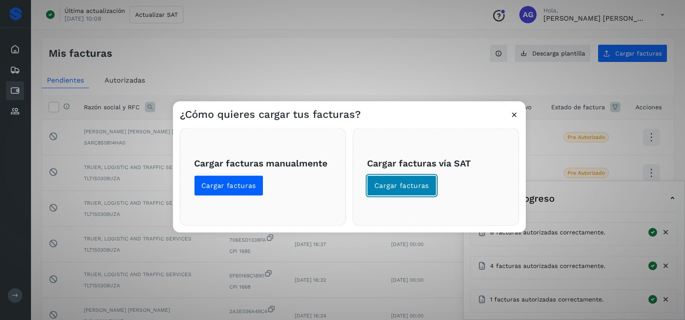
click at [392, 187] on span "Cargar facturas" at bounding box center [401, 185] width 55 height 9
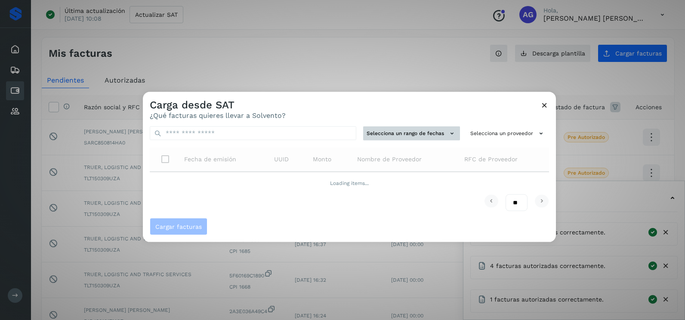
click at [395, 132] on button "Selecciona un rango de fechas" at bounding box center [411, 134] width 97 height 14
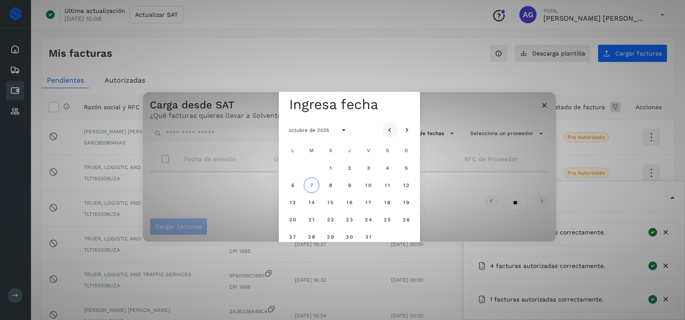
click at [389, 129] on icon "Mes anterior" at bounding box center [390, 130] width 9 height 9
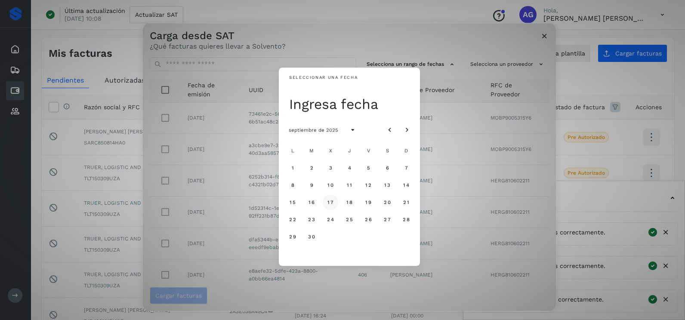
click at [332, 206] on button "17" at bounding box center [330, 202] width 15 height 15
click at [347, 204] on span "18" at bounding box center [349, 202] width 6 height 6
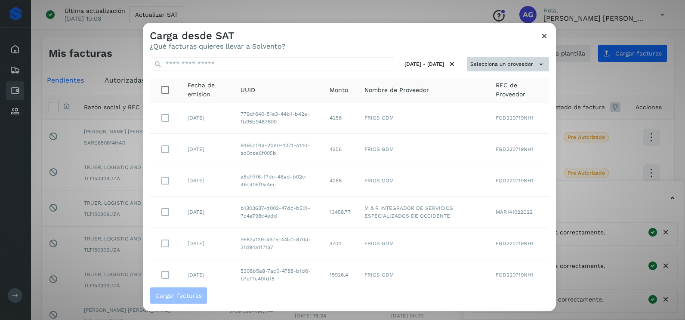
click at [516, 67] on button "Selecciona un proveedor" at bounding box center [508, 64] width 82 height 14
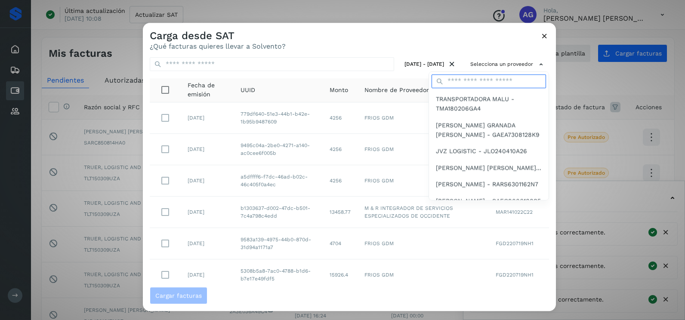
click at [486, 76] on input "text" at bounding box center [489, 81] width 114 height 14
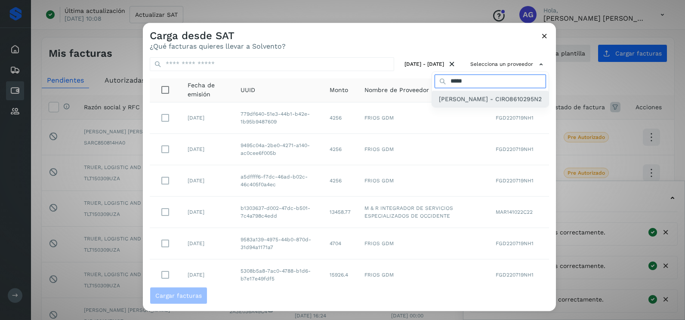
type input "*****"
click at [491, 93] on div "[PERSON_NAME] - CIRO8610295N2" at bounding box center [490, 99] width 117 height 16
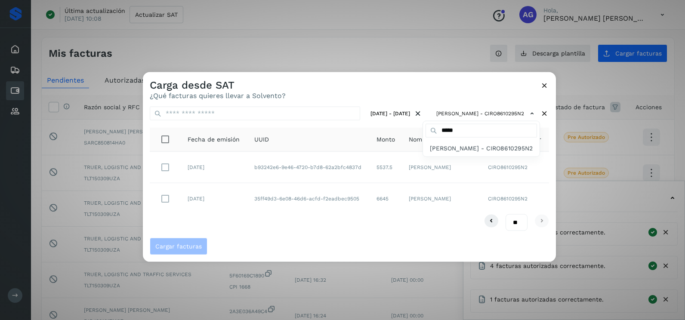
click at [169, 165] on div at bounding box center [485, 232] width 685 height 320
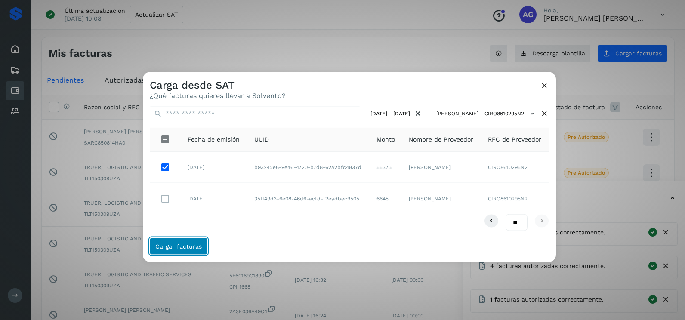
click at [189, 244] on span "Cargar facturas" at bounding box center [178, 246] width 46 height 6
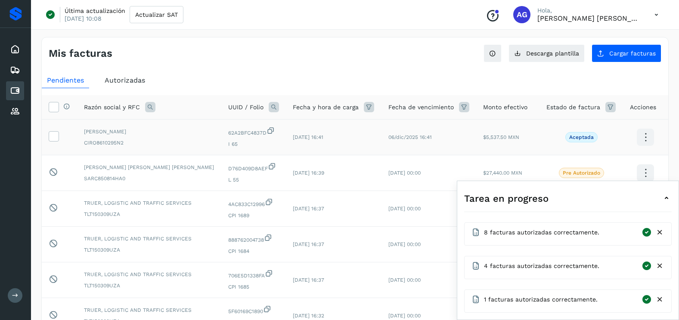
click at [60, 138] on td at bounding box center [59, 138] width 35 height 36
click at [53, 132] on icon at bounding box center [53, 135] width 9 height 9
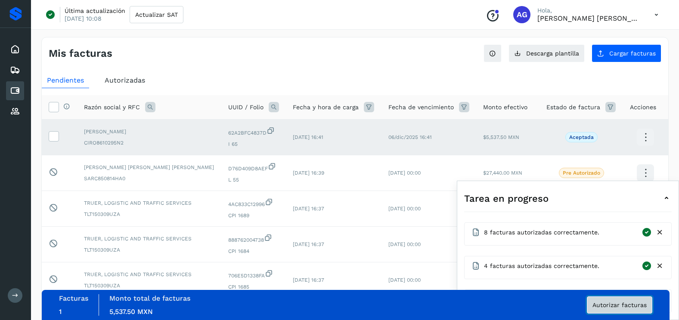
click at [610, 307] on span "Autorizar facturas" at bounding box center [619, 305] width 54 height 6
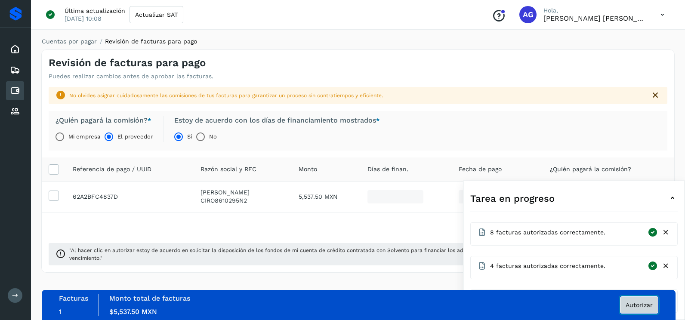
click at [634, 310] on button "Autorizar" at bounding box center [639, 304] width 38 height 17
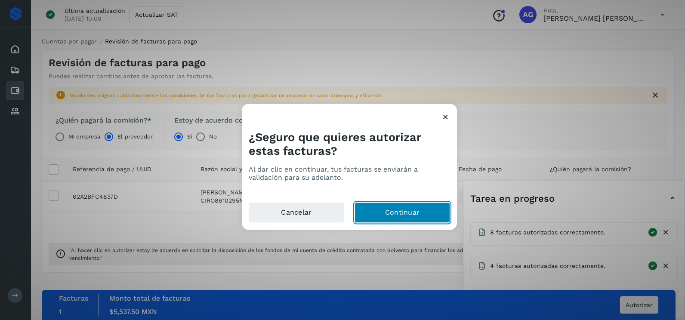
click at [423, 219] on button "Continuar" at bounding box center [403, 213] width 96 height 21
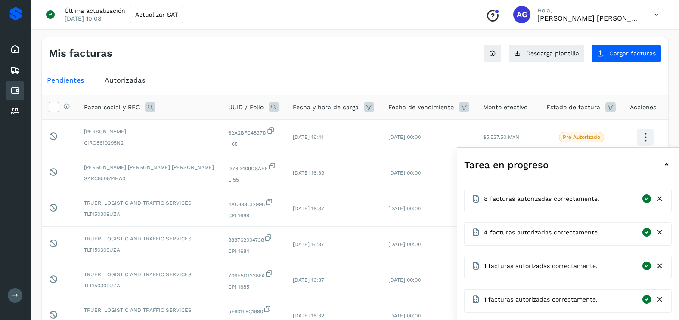
click at [658, 201] on icon at bounding box center [659, 199] width 9 height 9
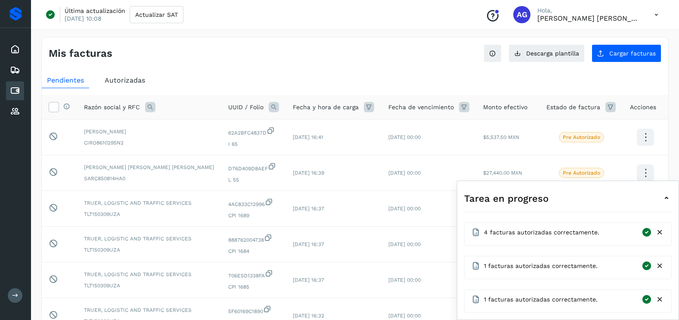
click at [661, 232] on icon at bounding box center [659, 232] width 9 height 9
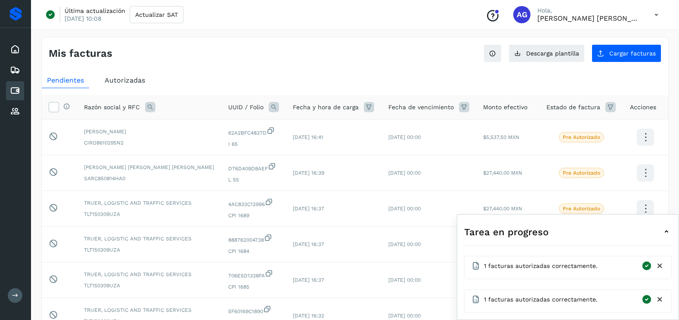
click at [660, 268] on icon at bounding box center [659, 266] width 9 height 9
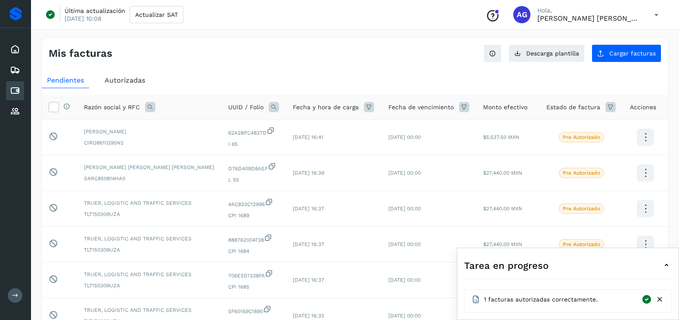
click at [660, 301] on icon at bounding box center [659, 299] width 9 height 9
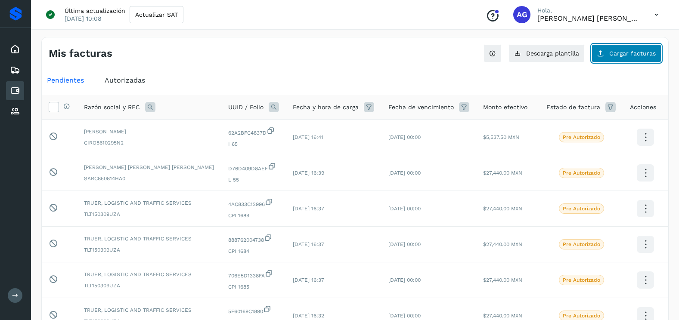
click at [630, 48] on button "Cargar facturas" at bounding box center [626, 53] width 70 height 18
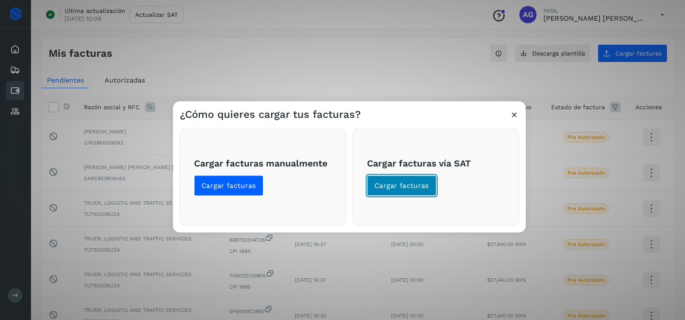
click at [413, 183] on span "Cargar facturas" at bounding box center [401, 185] width 55 height 9
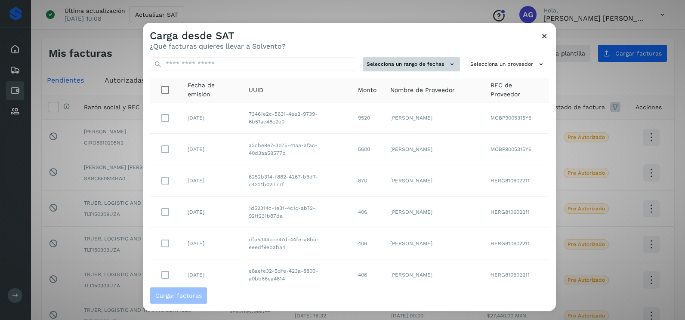
click at [426, 65] on button "Selecciona un rango de fechas" at bounding box center [411, 64] width 97 height 14
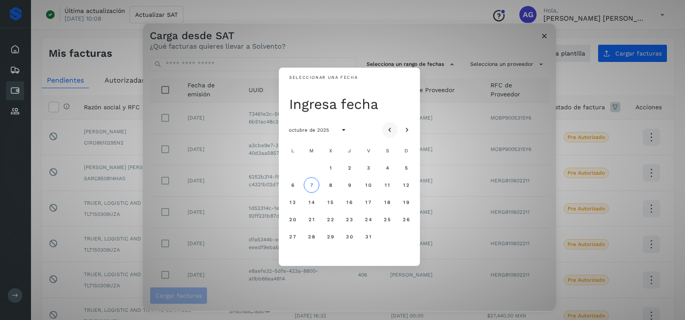
click at [389, 124] on button "Mes anterior" at bounding box center [389, 129] width 15 height 15
click at [369, 221] on span "26" at bounding box center [367, 219] width 7 height 6
click at [388, 219] on span "27" at bounding box center [386, 219] width 7 height 6
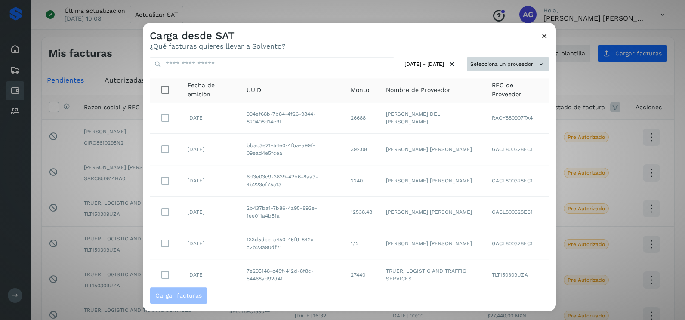
click at [505, 69] on button "Selecciona un proveedor" at bounding box center [508, 64] width 82 height 14
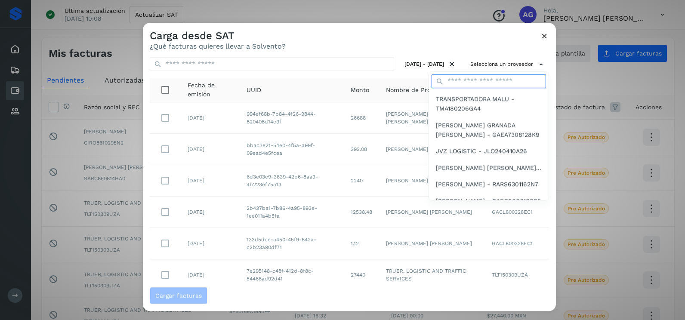
click at [466, 82] on input "text" at bounding box center [489, 81] width 114 height 14
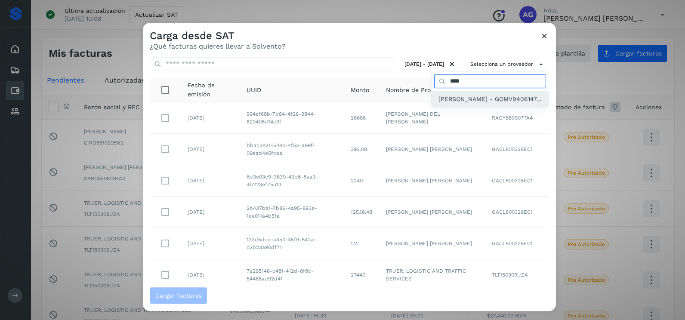
type input "****"
click at [460, 104] on span "[PERSON_NAME] - GOMV9406147..." at bounding box center [490, 98] width 103 height 9
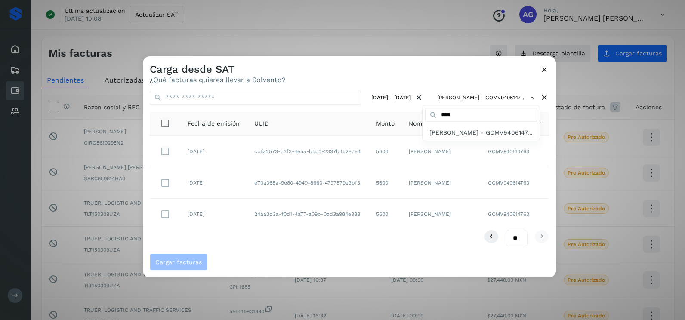
click at [166, 182] on div at bounding box center [485, 216] width 685 height 320
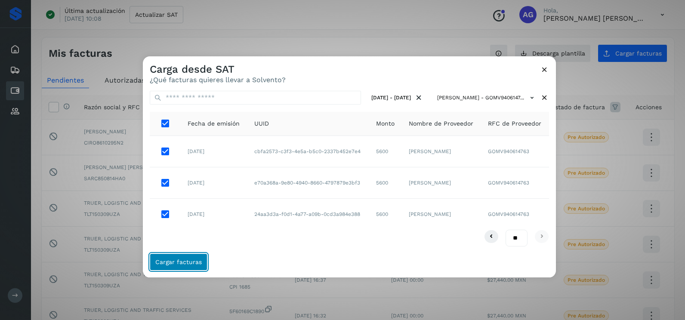
click at [174, 261] on span "Cargar facturas" at bounding box center [178, 262] width 46 height 6
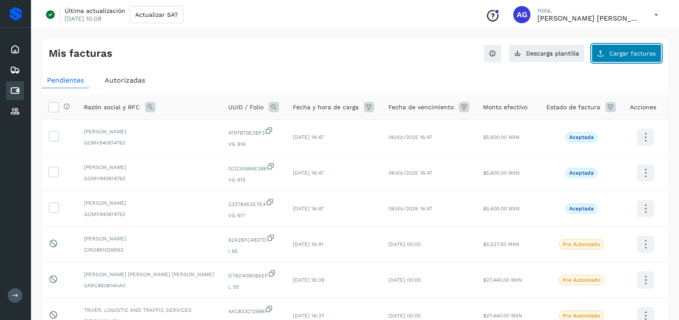
click at [609, 54] on button "Cargar facturas" at bounding box center [626, 53] width 70 height 18
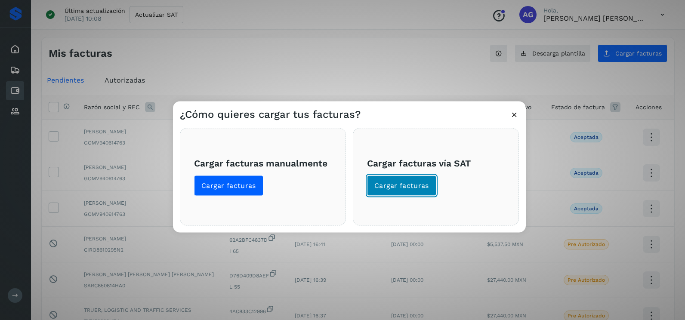
click at [423, 192] on button "Cargar facturas" at bounding box center [401, 186] width 69 height 21
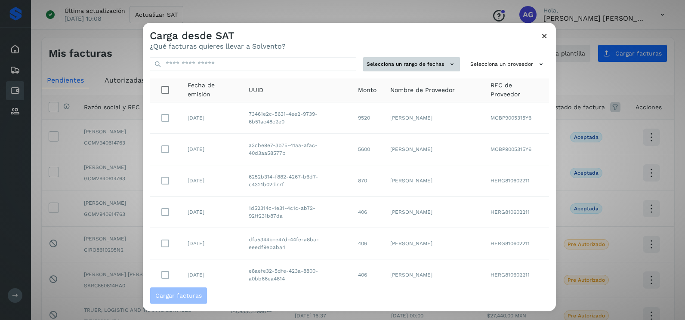
click at [415, 64] on button "Selecciona un rango de fechas" at bounding box center [411, 64] width 97 height 14
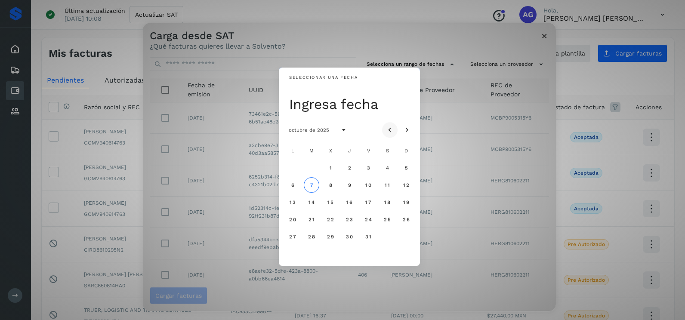
click at [387, 131] on icon "Mes anterior" at bounding box center [390, 130] width 9 height 9
click at [348, 223] on button "25" at bounding box center [349, 219] width 15 height 15
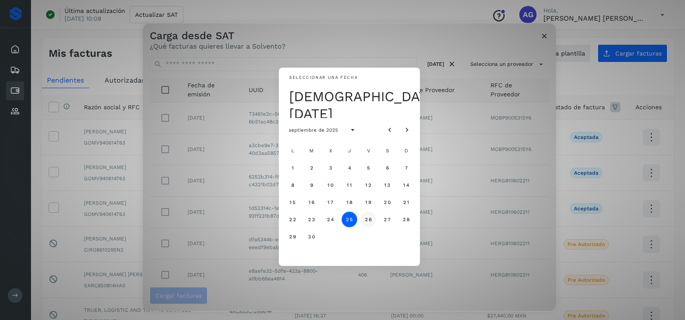
click at [371, 225] on button "26" at bounding box center [368, 219] width 15 height 15
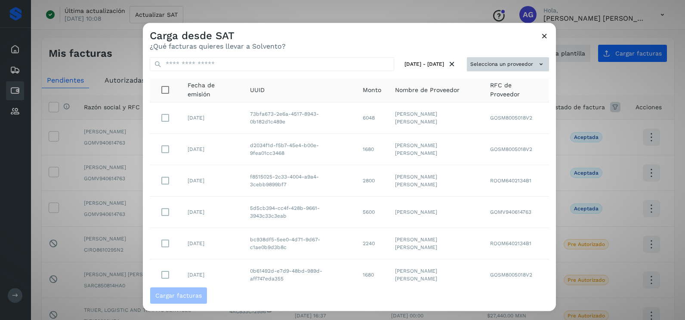
click at [500, 59] on button "Selecciona un proveedor" at bounding box center [508, 64] width 82 height 14
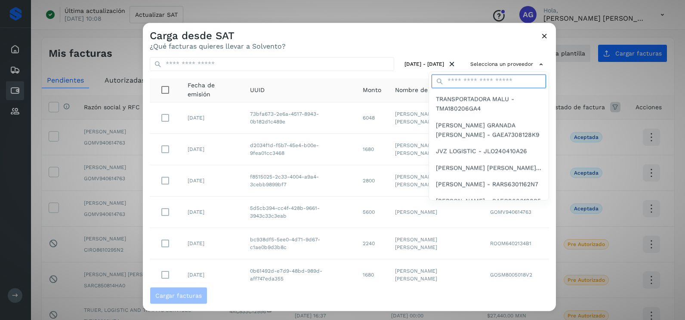
click at [478, 77] on input "text" at bounding box center [489, 81] width 114 height 14
type input "****"
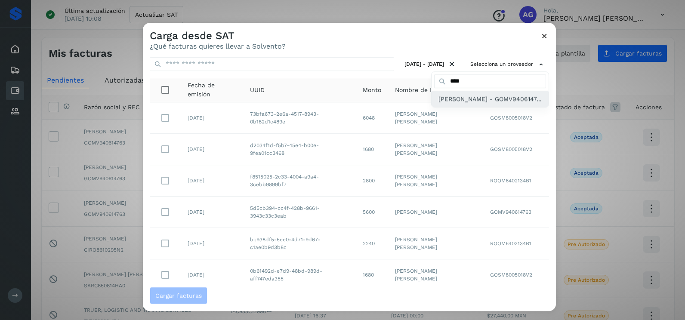
click at [457, 104] on span "[PERSON_NAME] - GOMV9406147..." at bounding box center [490, 98] width 103 height 9
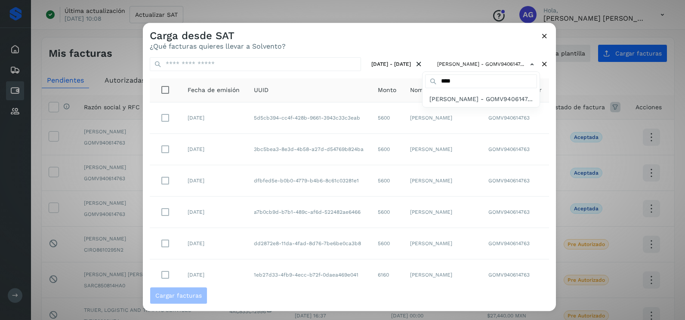
click at [226, 294] on div at bounding box center [485, 183] width 685 height 320
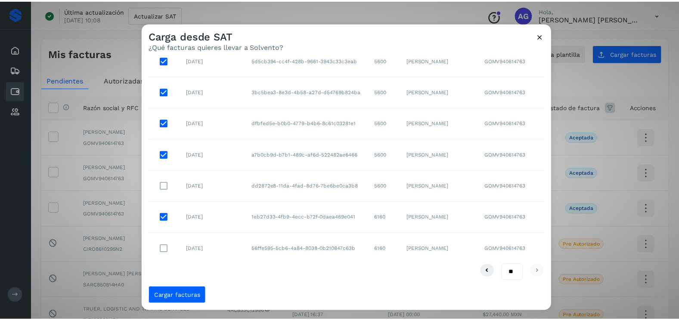
scroll to position [59, 0]
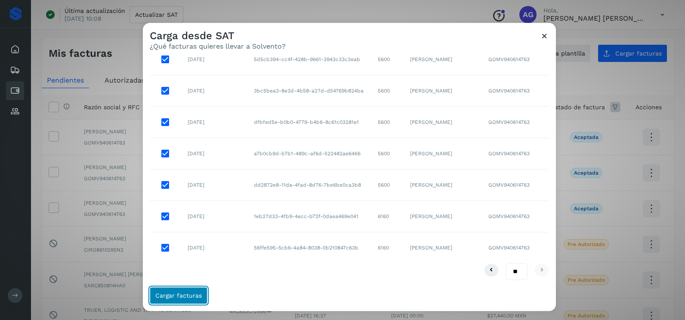
click at [181, 300] on button "Cargar facturas" at bounding box center [179, 295] width 58 height 17
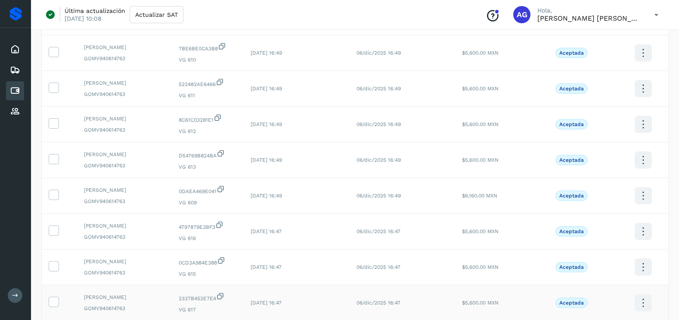
scroll to position [230, 0]
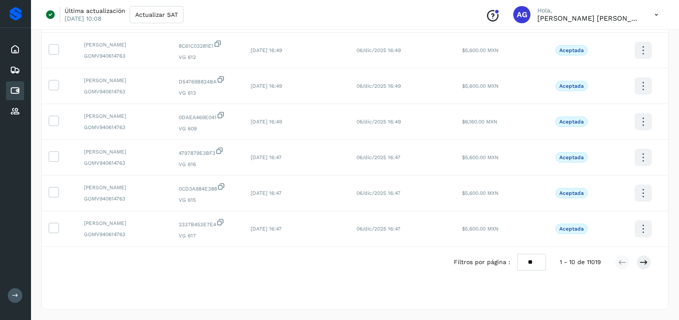
click at [528, 261] on select "** ** **" at bounding box center [531, 262] width 29 height 17
select select "**"
click at [517, 254] on select "** ** **" at bounding box center [531, 262] width 29 height 17
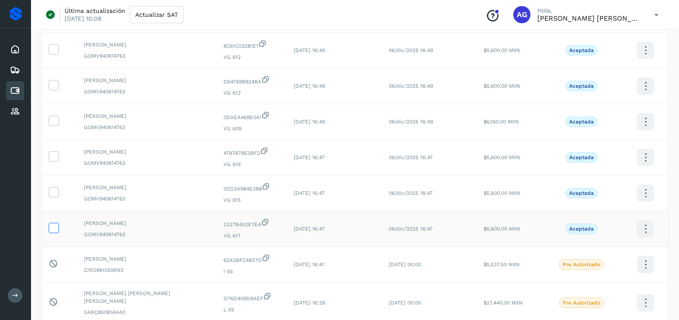
click at [56, 227] on icon at bounding box center [53, 227] width 9 height 9
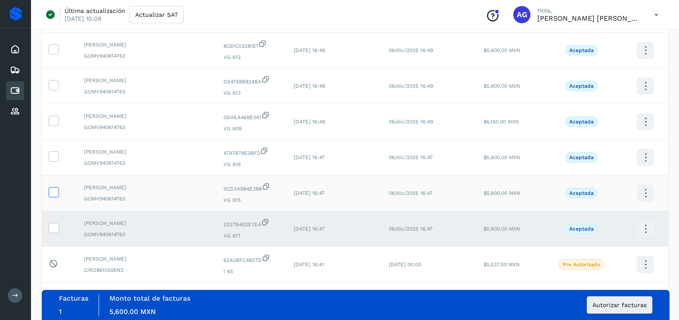
click at [56, 190] on icon at bounding box center [53, 191] width 9 height 9
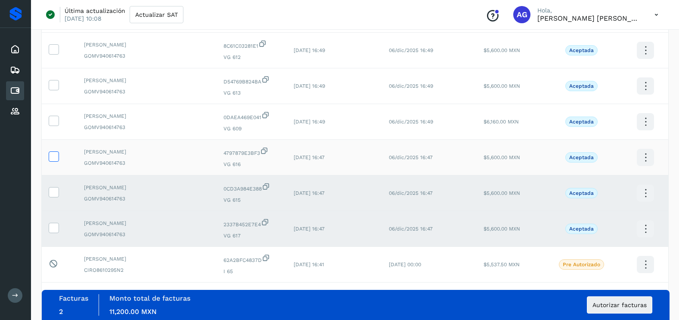
click at [55, 154] on icon at bounding box center [53, 155] width 9 height 9
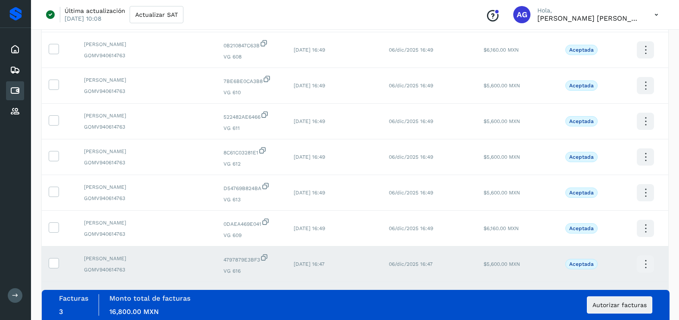
scroll to position [101, 0]
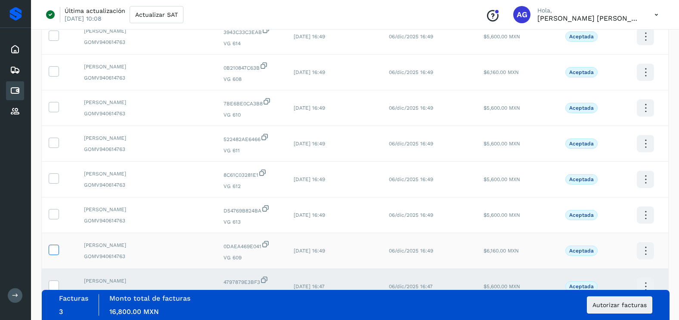
click at [56, 247] on icon at bounding box center [53, 249] width 9 height 9
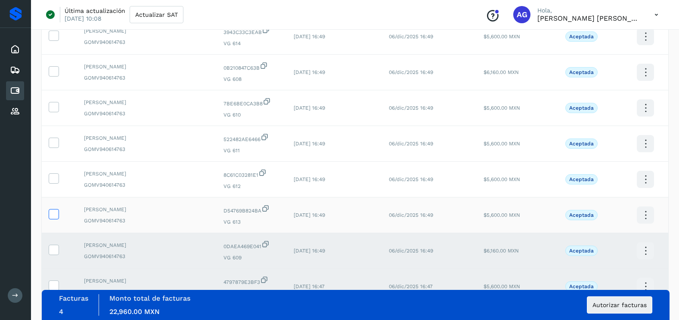
click at [57, 213] on icon at bounding box center [53, 213] width 9 height 9
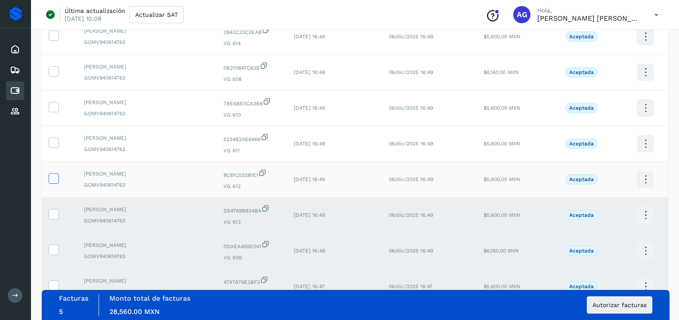
click at [56, 177] on icon at bounding box center [53, 177] width 9 height 9
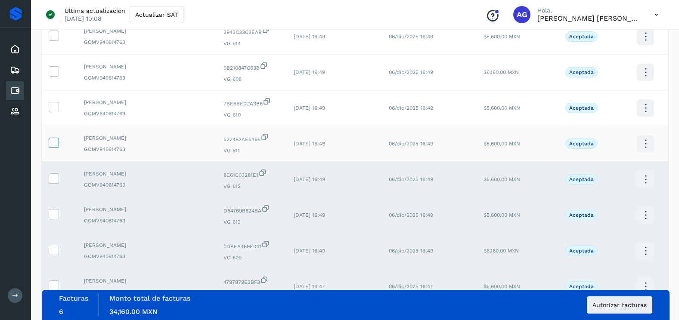
click at [53, 146] on icon at bounding box center [53, 142] width 9 height 9
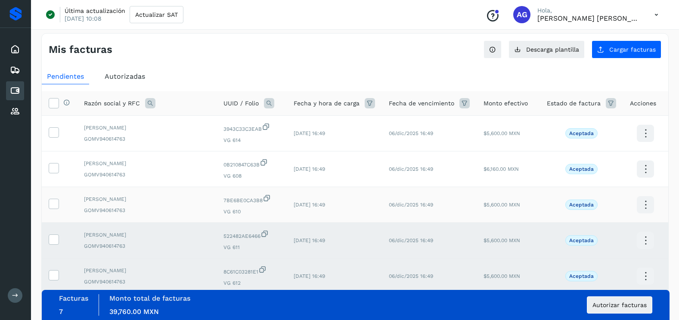
scroll to position [0, 0]
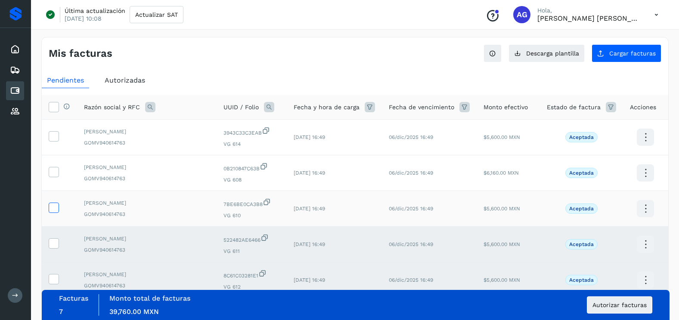
click at [56, 211] on icon at bounding box center [53, 207] width 9 height 9
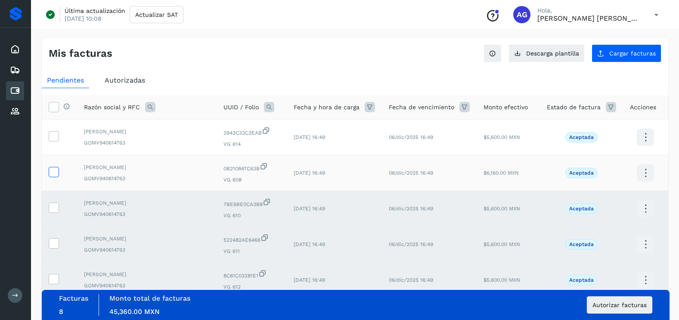
click at [54, 172] on icon at bounding box center [53, 171] width 9 height 9
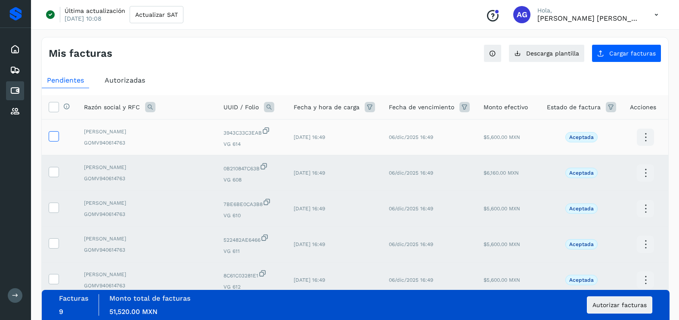
click at [55, 137] on icon at bounding box center [53, 135] width 9 height 9
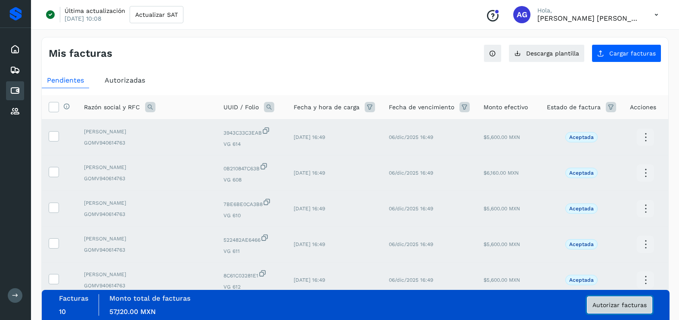
click at [608, 308] on span "Autorizar facturas" at bounding box center [619, 305] width 54 height 6
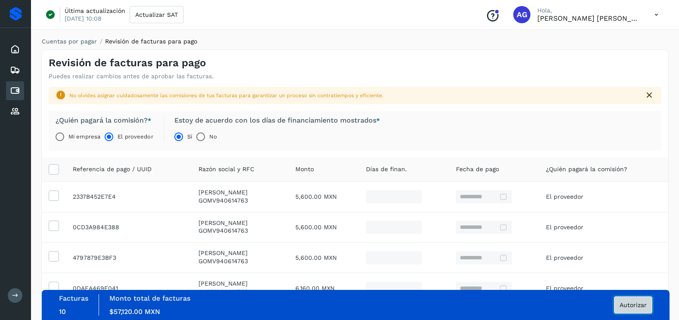
click at [642, 303] on span "Autorizar" at bounding box center [632, 305] width 27 height 6
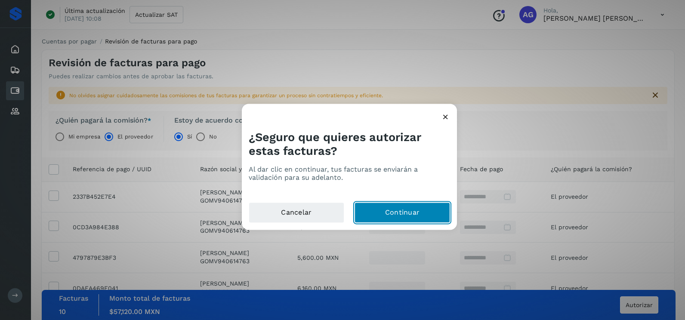
click at [424, 208] on button "Continuar" at bounding box center [403, 213] width 96 height 21
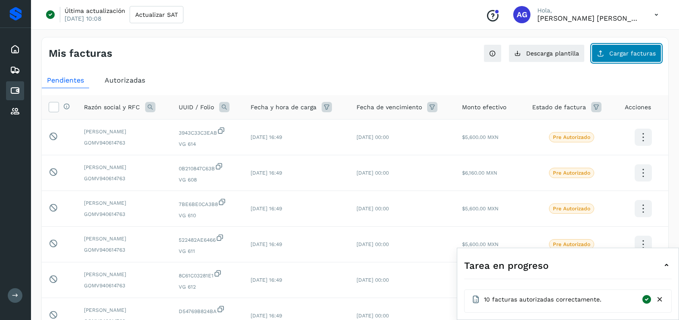
click at [597, 59] on button "Cargar facturas" at bounding box center [626, 53] width 70 height 18
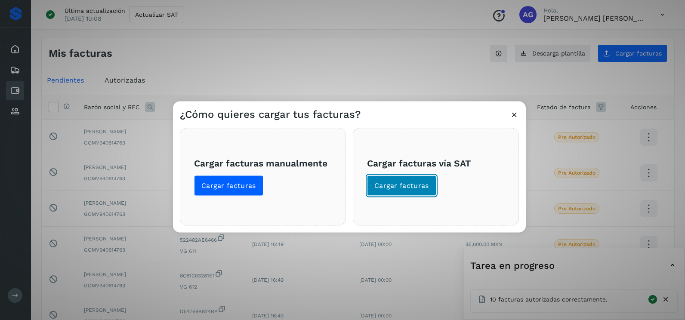
click at [419, 188] on span "Cargar facturas" at bounding box center [401, 185] width 55 height 9
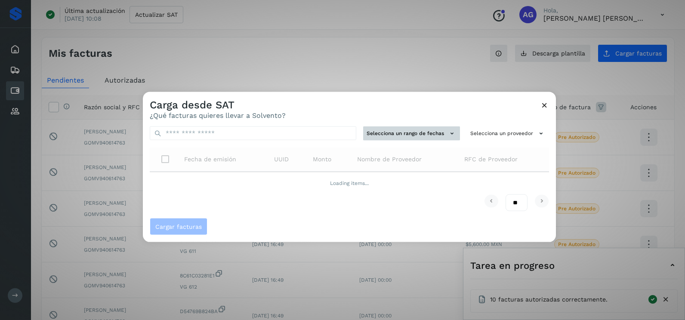
click at [408, 133] on button "Selecciona un rango de fechas" at bounding box center [411, 134] width 97 height 14
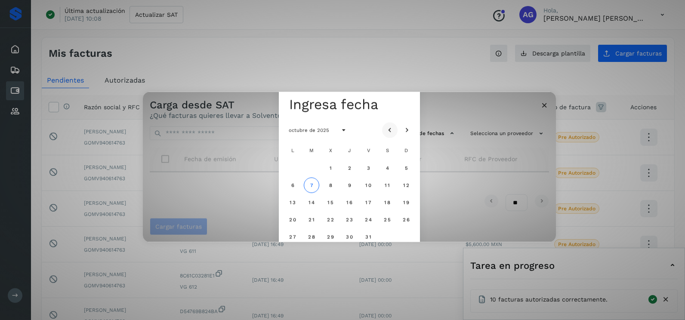
click at [390, 129] on icon "Mes anterior" at bounding box center [390, 130] width 9 height 9
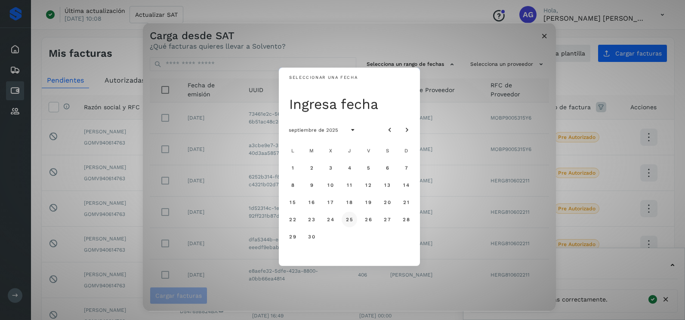
click at [352, 217] on span "25" at bounding box center [349, 219] width 7 height 6
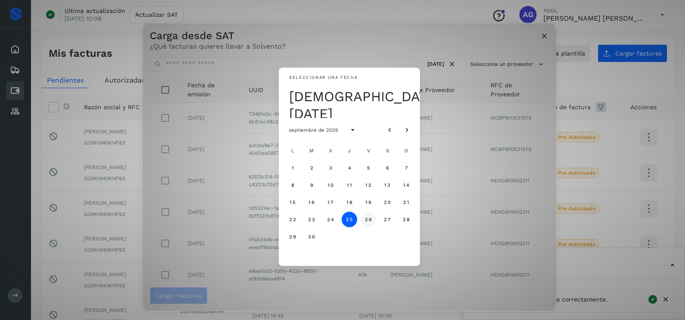
click at [370, 219] on span "26" at bounding box center [367, 219] width 7 height 6
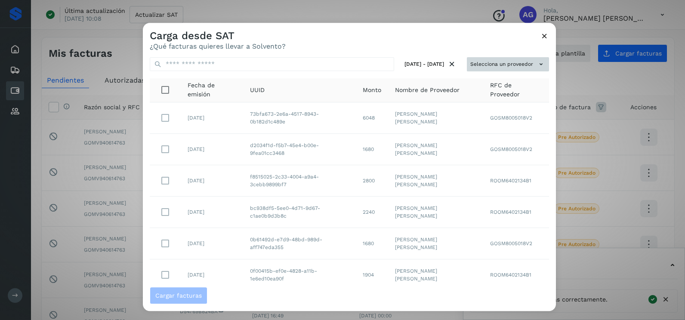
click at [484, 62] on button "Selecciona un proveedor" at bounding box center [508, 64] width 82 height 14
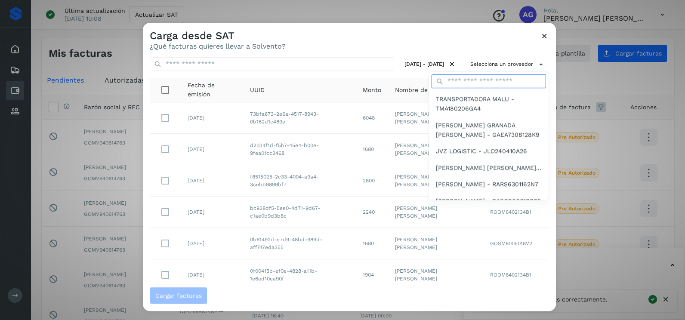
click at [484, 78] on input "text" at bounding box center [489, 81] width 114 height 14
type input "****"
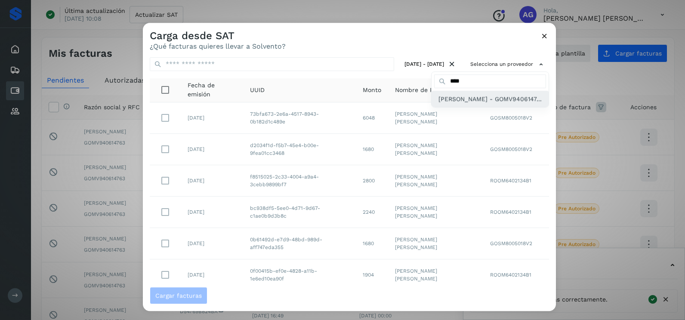
click at [475, 104] on span "[PERSON_NAME] - GOMV9406147..." at bounding box center [490, 98] width 103 height 9
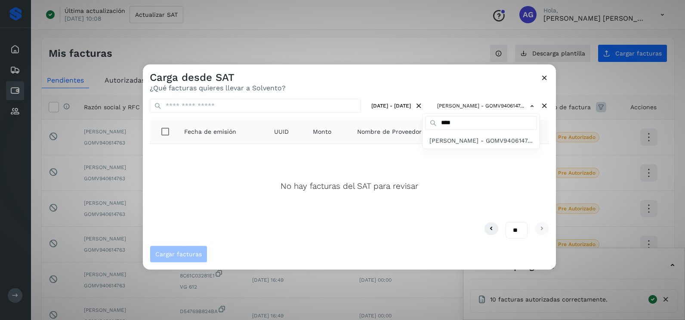
click at [544, 75] on div at bounding box center [485, 225] width 685 height 320
click at [545, 80] on icon at bounding box center [544, 77] width 9 height 9
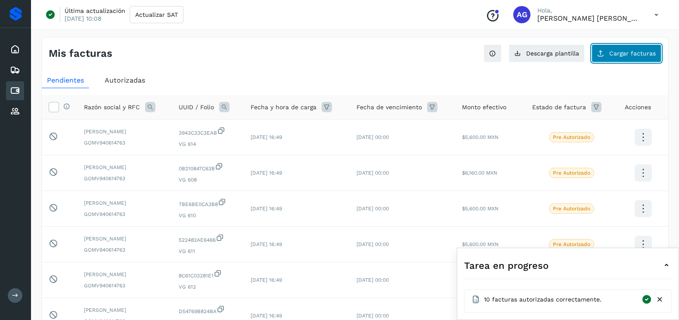
click at [639, 47] on button "Cargar facturas" at bounding box center [626, 53] width 70 height 18
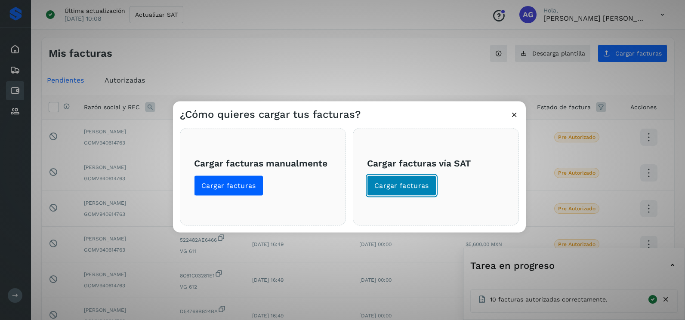
click at [394, 191] on button "Cargar facturas" at bounding box center [401, 186] width 69 height 21
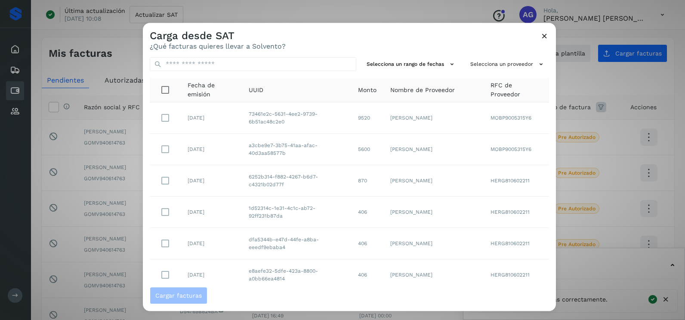
click at [540, 37] on icon at bounding box center [544, 35] width 9 height 9
